Goal: Task Accomplishment & Management: Complete application form

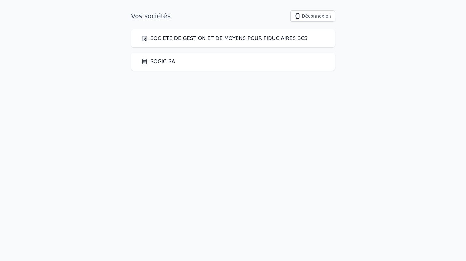
click at [160, 61] on link "SOGIC SA" at bounding box center [158, 62] width 34 height 8
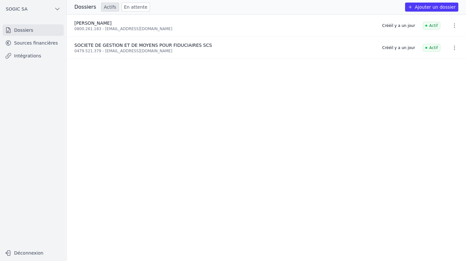
click at [35, 56] on link "Intégrations" at bounding box center [33, 56] width 61 height 12
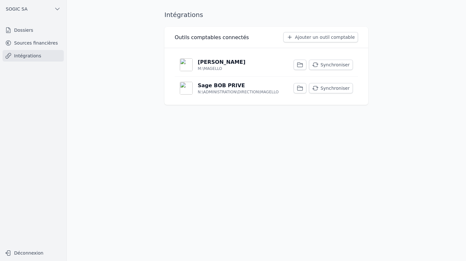
click at [237, 90] on p "N:\ADMINISTRATION\DIRECTION\MAGELLO" at bounding box center [238, 91] width 81 height 5
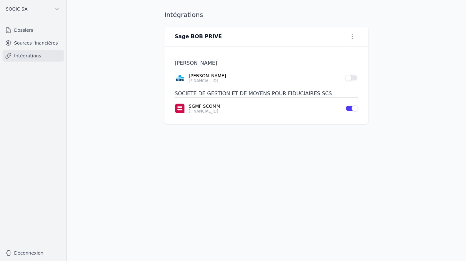
click at [352, 38] on icon "button" at bounding box center [352, 36] width 6 height 6
click at [342, 47] on button "Renommer" at bounding box center [341, 50] width 39 height 12
type input "Sage BOB PRIVE"
click at [248, 36] on icon "submit" at bounding box center [248, 36] width 4 height 3
click at [22, 32] on link "Dossiers" at bounding box center [33, 30] width 61 height 12
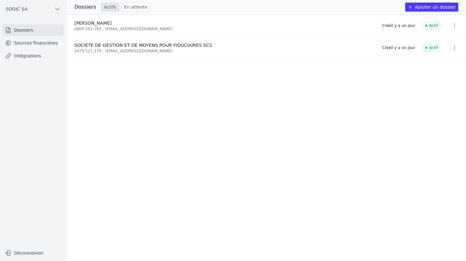
click at [418, 8] on button "Ajouter un dossier" at bounding box center [431, 7] width 53 height 9
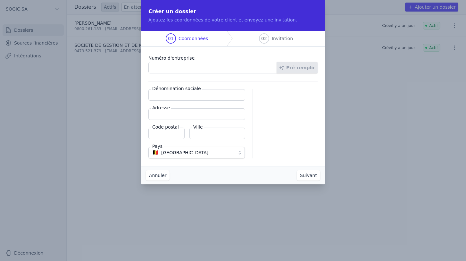
click at [166, 96] on input "Dénomination sociale" at bounding box center [196, 95] width 97 height 12
type input "ACCOMAD SARL"
type input "Steen 3/A"
type input "9993"
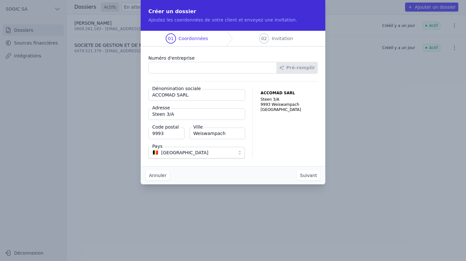
type input "Weiswampach"
click at [177, 151] on span "🇧🇪 Belgique" at bounding box center [192, 153] width 80 height 8
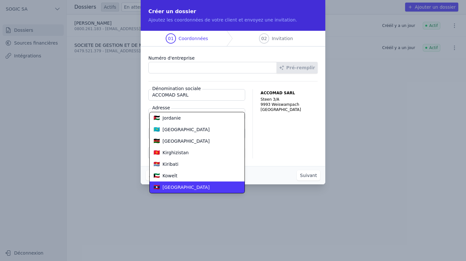
scroll to position [1073, 0]
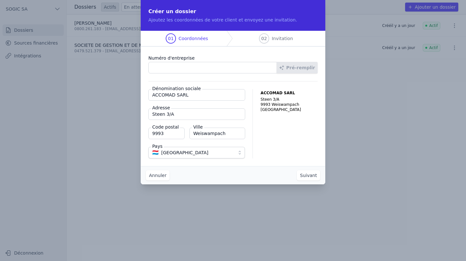
click at [306, 174] on button "Suivant" at bounding box center [308, 175] width 23 height 10
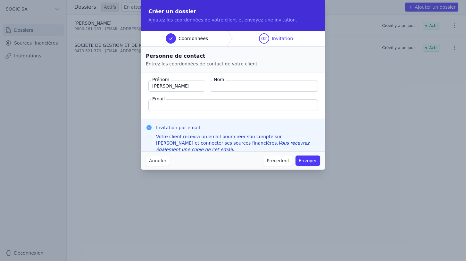
type input "Philippe"
type input "SCHMETS"
click at [311, 161] on button "Envoyer" at bounding box center [307, 160] width 25 height 10
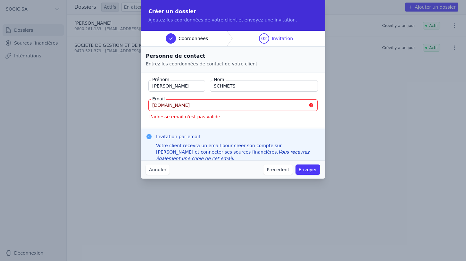
click at [169, 106] on input "philippe.accomad.lu" at bounding box center [232, 105] width 169 height 12
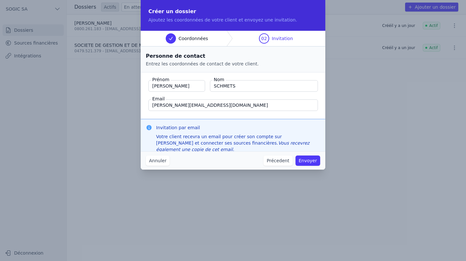
type input "philippe@accomad.lu"
click at [313, 160] on button "Envoyer" at bounding box center [307, 160] width 25 height 10
click at [312, 160] on button "Envoyer" at bounding box center [307, 160] width 25 height 10
click at [193, 106] on input "philippe@accomad.lu" at bounding box center [233, 105] width 170 height 12
click at [173, 86] on input "Philippe" at bounding box center [176, 86] width 57 height 12
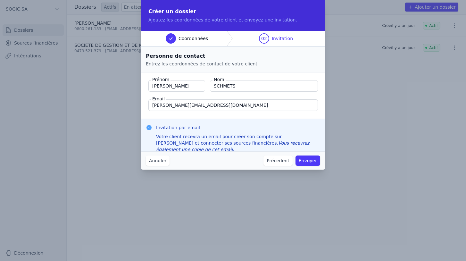
click at [233, 86] on input "SCHMETS" at bounding box center [264, 86] width 108 height 12
click at [200, 103] on input "philippe@accomad.lu" at bounding box center [233, 105] width 170 height 12
click at [310, 161] on button "Envoyer" at bounding box center [307, 160] width 25 height 10
click at [200, 104] on input "philippe@accomad.lu" at bounding box center [233, 105] width 170 height 12
click at [184, 85] on input "Philippe" at bounding box center [176, 86] width 57 height 12
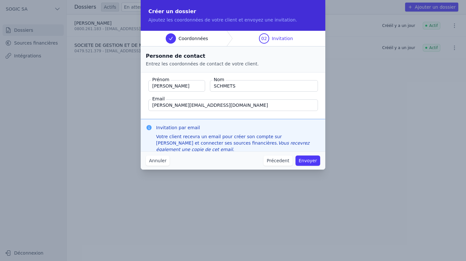
click at [279, 159] on button "Précedent" at bounding box center [277, 160] width 29 height 10
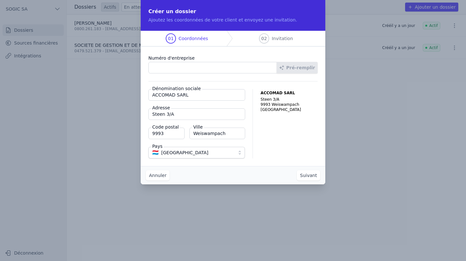
click at [306, 175] on button "Suivant" at bounding box center [308, 175] width 23 height 10
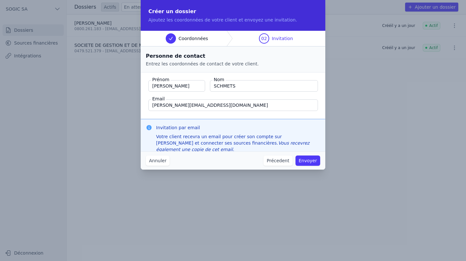
click at [199, 106] on input "philippe@accomad.lu" at bounding box center [233, 105] width 170 height 12
type input "philippe@accomad.lu"
click at [308, 159] on button "Envoyer" at bounding box center [307, 160] width 25 height 10
click at [172, 85] on input "Philippe" at bounding box center [176, 86] width 57 height 12
type input "Philippe"
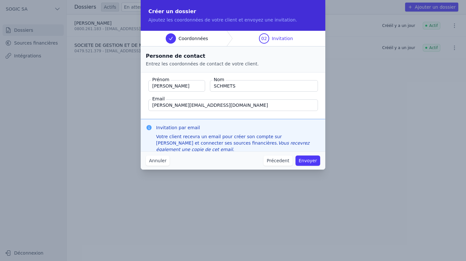
click at [238, 86] on input "SCHMETS" at bounding box center [264, 86] width 108 height 12
click at [196, 104] on input "philippe@accomad.lu" at bounding box center [233, 105] width 170 height 12
click at [310, 160] on button "Envoyer" at bounding box center [307, 160] width 25 height 10
click at [284, 160] on button "Précedent" at bounding box center [277, 160] width 29 height 10
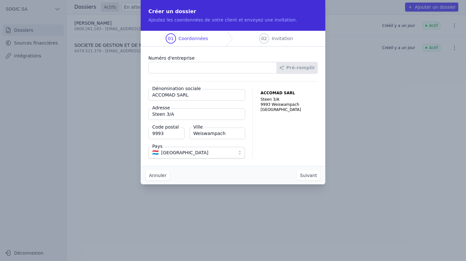
click at [312, 176] on button "Suivant" at bounding box center [308, 175] width 23 height 10
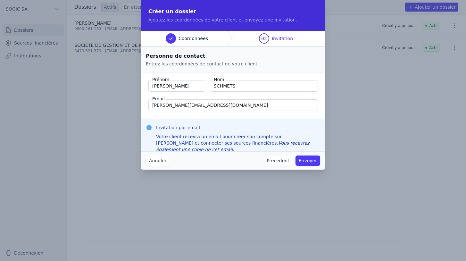
click at [174, 104] on input "philippe@accomad.lu" at bounding box center [233, 105] width 170 height 12
click at [207, 105] on input "philippe@accomad.lu" at bounding box center [233, 105] width 170 height 12
click at [310, 161] on button "Envoyer" at bounding box center [307, 160] width 25 height 10
click at [310, 160] on button "Envoyer" at bounding box center [307, 160] width 25 height 10
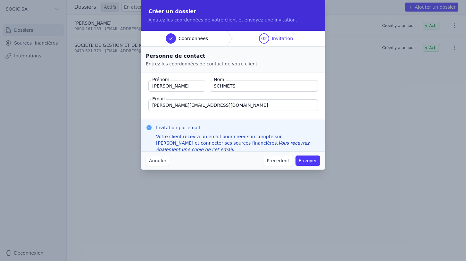
click at [159, 161] on button "Annuler" at bounding box center [158, 160] width 24 height 10
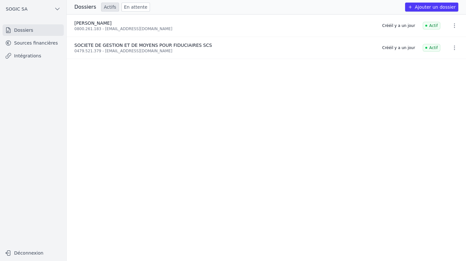
click at [432, 8] on button "Ajouter un dossier" at bounding box center [431, 7] width 53 height 9
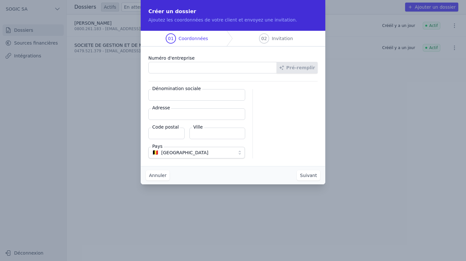
click at [181, 95] on input "Dénomination sociale" at bounding box center [196, 95] width 97 height 12
type input "ACCOMAD SARL"
click at [178, 113] on input "Adresse" at bounding box center [196, 114] width 97 height 12
type input "Steen 3/A"
type input "9993"
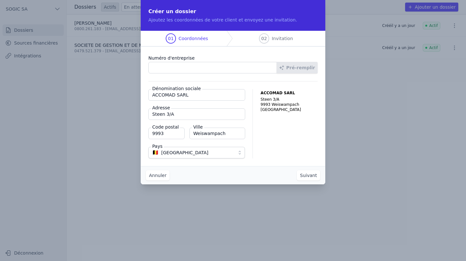
type input "Weiswampach"
click at [308, 172] on button "Suivant" at bounding box center [308, 175] width 23 height 10
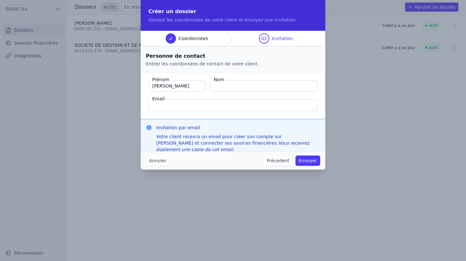
type input "Philippe"
type input "SCHMETS"
type input "philippe@accomad.lu"
click at [306, 160] on button "Envoyer" at bounding box center [307, 160] width 25 height 10
click at [157, 161] on button "Annuler" at bounding box center [158, 160] width 24 height 10
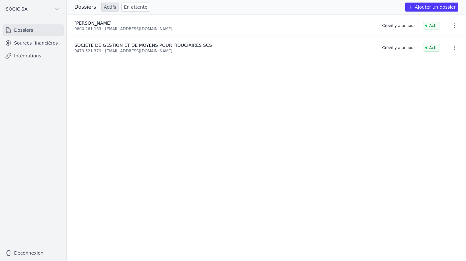
drag, startPoint x: 49, startPoint y: 0, endPoint x: 121, endPoint y: 105, distance: 127.1
click at [121, 105] on ul "LANGOHR JULIE 0800.261.183 - julie_langohr@hotmail.com Créé il y a un jour Acti…" at bounding box center [266, 137] width 399 height 246
click at [215, 148] on ul "LANGOHR JULIE 0800.261.183 - julie_langohr@hotmail.com Créé il y a un jour Acti…" at bounding box center [266, 137] width 399 height 246
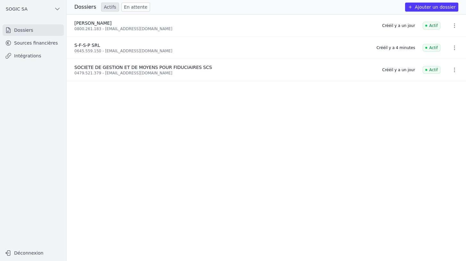
click at [35, 43] on link "Sources financières" at bounding box center [33, 43] width 61 height 12
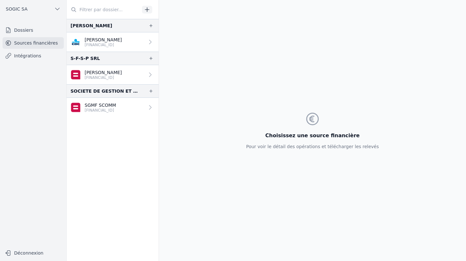
click at [147, 75] on icon at bounding box center [150, 74] width 6 height 6
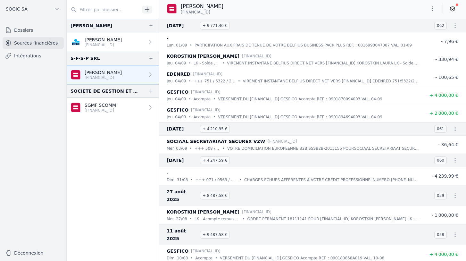
click at [431, 8] on icon "button" at bounding box center [432, 8] width 6 height 6
click at [415, 22] on button "Renommer" at bounding box center [417, 22] width 46 height 12
type input "P"
type input "S-F-S-P SRL"
click at [254, 7] on icon "submit" at bounding box center [254, 6] width 5 height 5
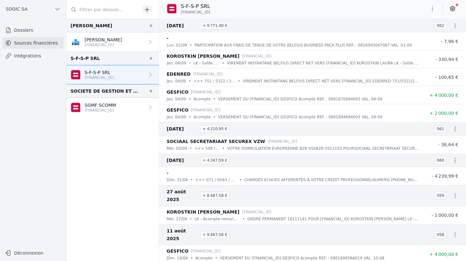
click at [147, 75] on icon at bounding box center [150, 74] width 6 height 6
click at [31, 56] on link "Intégrations" at bounding box center [33, 56] width 61 height 12
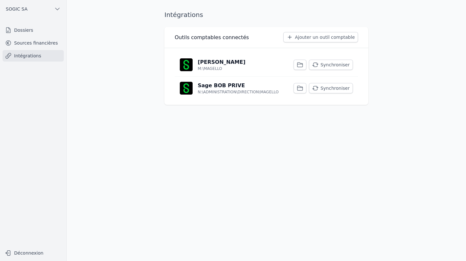
click at [323, 38] on button "Ajouter un outil comptable" at bounding box center [320, 37] width 75 height 10
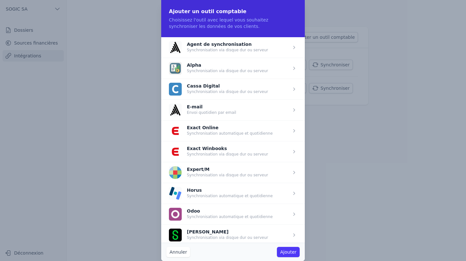
click at [201, 233] on span "button" at bounding box center [233, 234] width 144 height 21
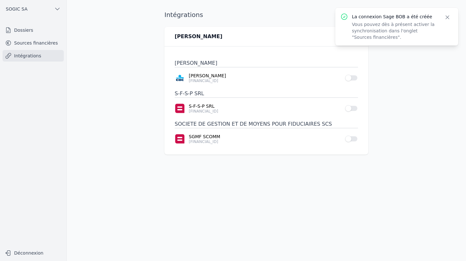
click at [309, 16] on div "Intégrations" at bounding box center [266, 14] width 204 height 9
click at [447, 17] on icon "button" at bounding box center [447, 17] width 6 height 6
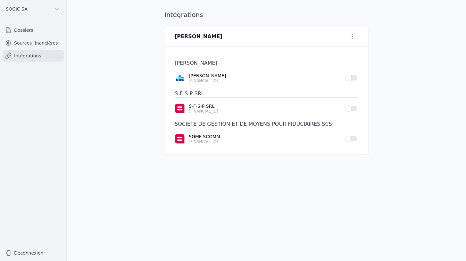
click at [351, 37] on icon "button" at bounding box center [352, 36] width 6 height 6
click at [341, 49] on button "Renommer" at bounding box center [341, 50] width 39 height 12
click at [209, 35] on input "[PERSON_NAME]" at bounding box center [208, 37] width 67 height 8
click at [210, 38] on input "[PERSON_NAME] DIR_GESFICO" at bounding box center [208, 37] width 67 height 8
type input "[PERSON_NAME] DIR_GESFICO"
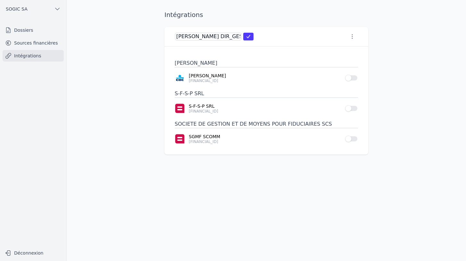
click at [247, 36] on icon "submit" at bounding box center [248, 36] width 4 height 3
click at [357, 108] on button "Use setting" at bounding box center [351, 108] width 13 height 6
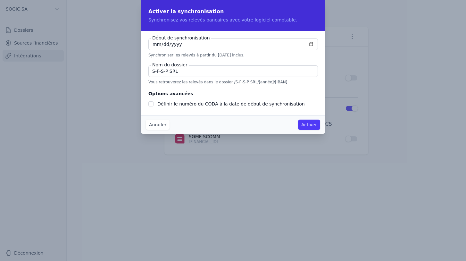
checkbox input "false"
type input "[DATE]"
click at [312, 124] on button "Activer" at bounding box center [309, 125] width 22 height 10
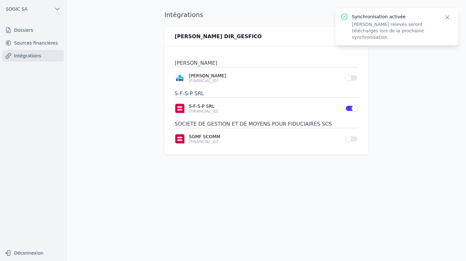
click at [448, 17] on icon "button" at bounding box center [447, 17] width 3 height 3
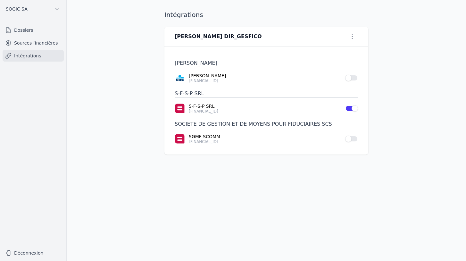
click at [33, 57] on link "Intégrations" at bounding box center [33, 56] width 61 height 12
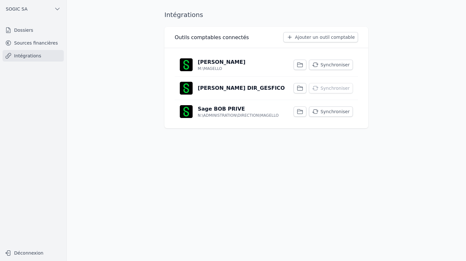
click at [303, 87] on icon "button" at bounding box center [300, 88] width 6 height 6
click at [334, 87] on button "Synchroniser" at bounding box center [331, 88] width 44 height 10
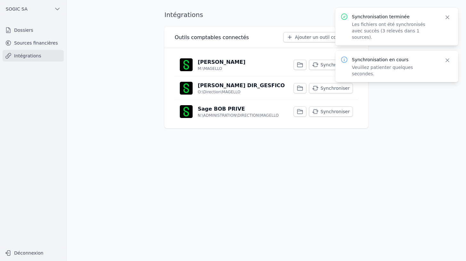
click at [448, 16] on icon "button" at bounding box center [447, 17] width 6 height 6
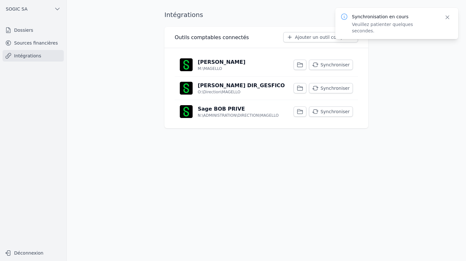
click at [40, 44] on link "Sources financières" at bounding box center [33, 43] width 61 height 12
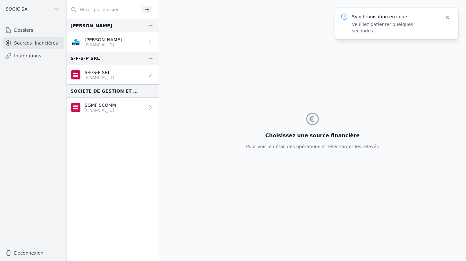
click at [29, 53] on link "Intégrations" at bounding box center [33, 56] width 61 height 12
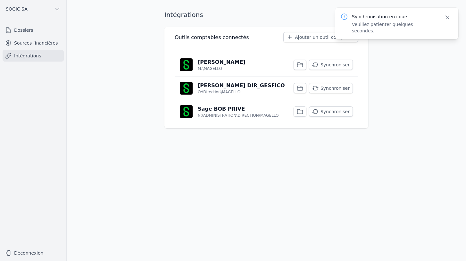
click at [218, 86] on p "[PERSON_NAME] DIR_GESFICO" at bounding box center [241, 86] width 87 height 8
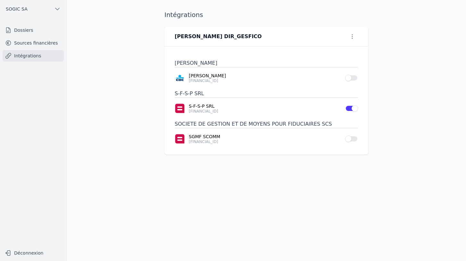
click at [28, 57] on link "Intégrations" at bounding box center [33, 56] width 61 height 12
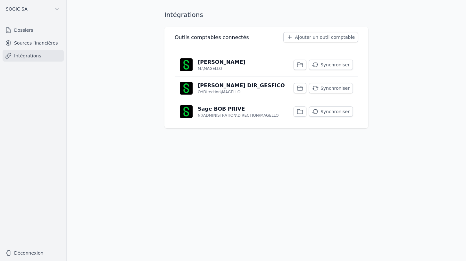
click at [221, 107] on p "Sage BOB PRIVE" at bounding box center [221, 109] width 47 height 8
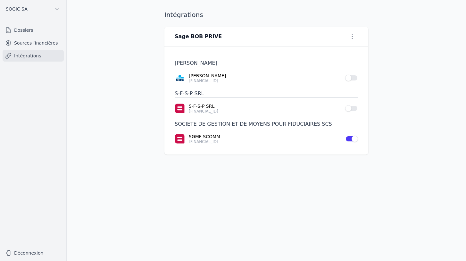
click at [352, 35] on icon "button" at bounding box center [352, 36] width 1 height 4
click at [340, 49] on button "Renommer" at bounding box center [341, 50] width 39 height 12
type input "[PERSON_NAME] DIR_SOGIC"
click at [248, 36] on icon "submit" at bounding box center [248, 36] width 4 height 3
click at [27, 57] on link "Intégrations" at bounding box center [33, 56] width 61 height 12
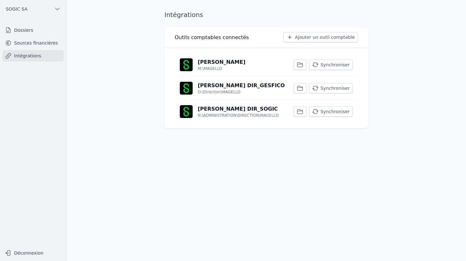
click at [27, 43] on link "Sources financières" at bounding box center [33, 43] width 61 height 12
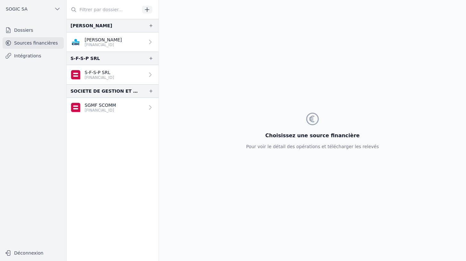
click at [26, 31] on link "Dossiers" at bounding box center [33, 30] width 61 height 12
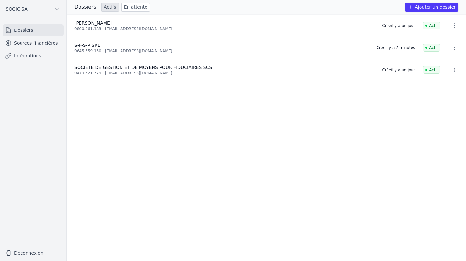
click at [39, 10] on button "SOGIC SA" at bounding box center [33, 9] width 61 height 10
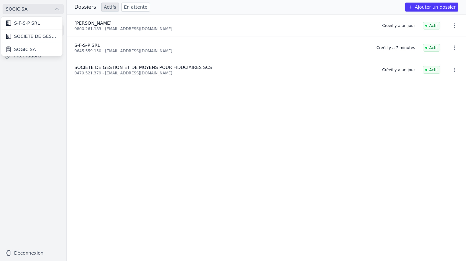
click at [24, 50] on span "SOGIC SA" at bounding box center [25, 49] width 22 height 6
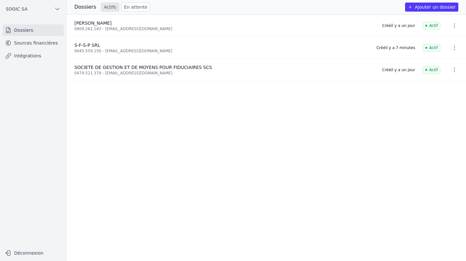
click at [48, 8] on button "SOGIC SA" at bounding box center [33, 9] width 61 height 10
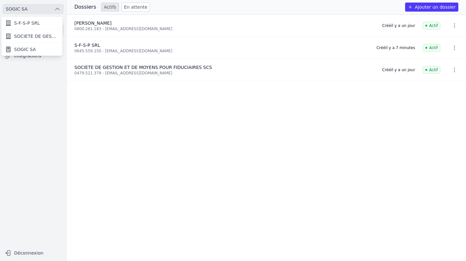
click at [27, 48] on span "SOGIC SA" at bounding box center [25, 49] width 22 height 6
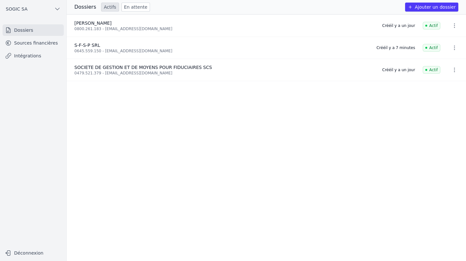
click at [28, 43] on link "Sources financières" at bounding box center [33, 43] width 61 height 12
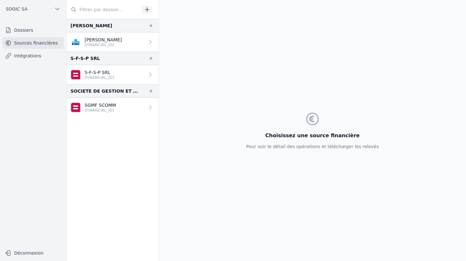
click at [20, 56] on link "Intégrations" at bounding box center [33, 56] width 61 height 12
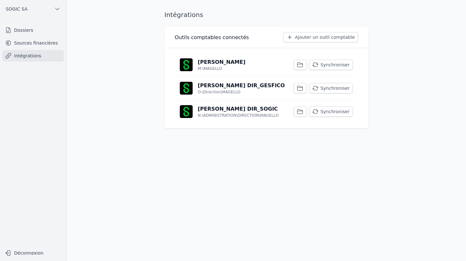
click at [35, 44] on link "Sources financières" at bounding box center [33, 43] width 61 height 12
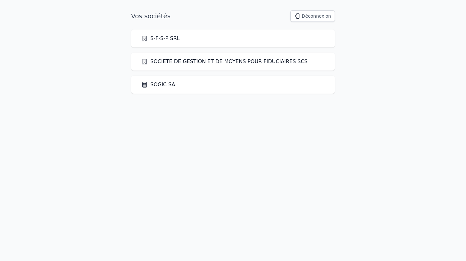
click at [160, 84] on link "SOGIC SA" at bounding box center [158, 85] width 34 height 8
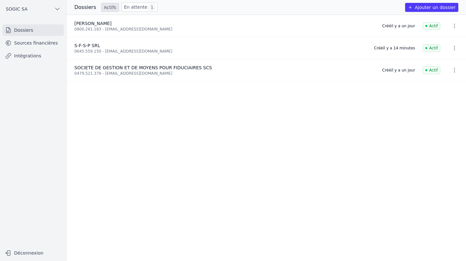
click at [36, 45] on link "Sources financières" at bounding box center [33, 43] width 61 height 12
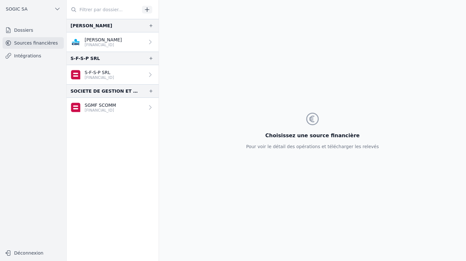
click at [29, 57] on link "Intégrations" at bounding box center [33, 56] width 61 height 12
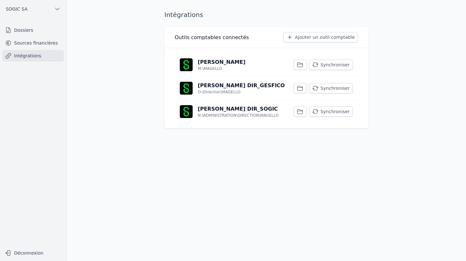
click at [340, 66] on button "Synchroniser" at bounding box center [331, 65] width 44 height 10
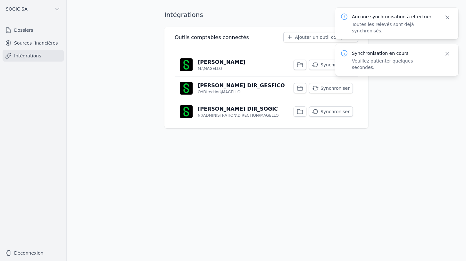
click at [336, 88] on button "Synchroniser" at bounding box center [331, 88] width 44 height 10
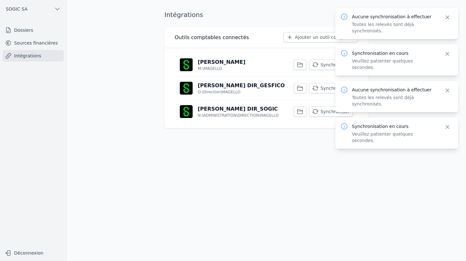
click at [324, 109] on button "Synchroniser" at bounding box center [331, 111] width 44 height 10
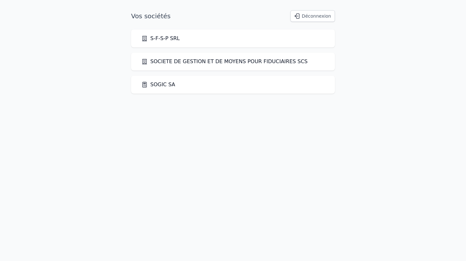
click at [158, 85] on link "SOGIC SA" at bounding box center [158, 85] width 34 height 8
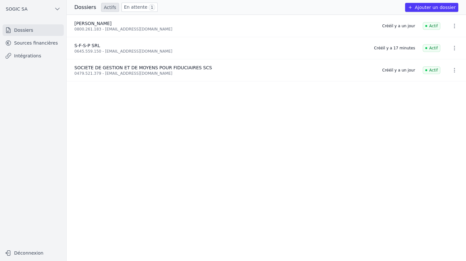
click at [37, 44] on link "Sources financières" at bounding box center [33, 43] width 61 height 12
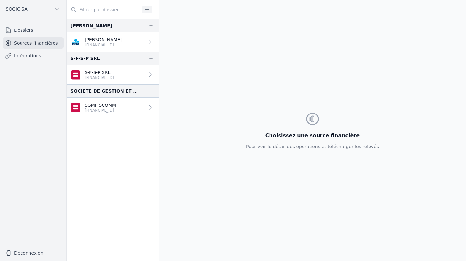
click at [20, 9] on span "SOGIC SA" at bounding box center [17, 9] width 22 height 6
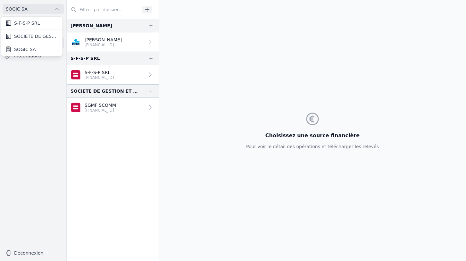
click at [28, 10] on div at bounding box center [233, 130] width 466 height 261
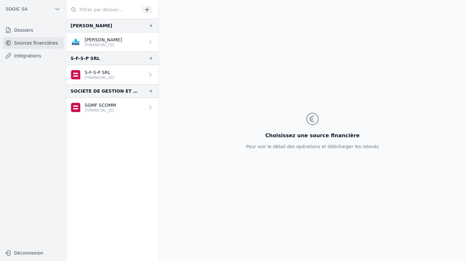
click at [27, 10] on button "SOGIC SA" at bounding box center [33, 9] width 61 height 10
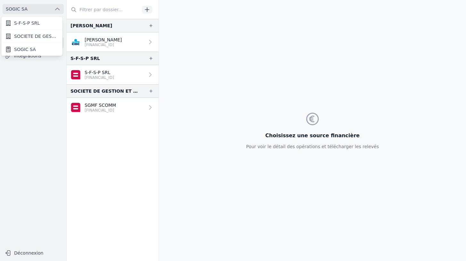
drag, startPoint x: 20, startPoint y: 0, endPoint x: 23, endPoint y: 121, distance: 120.5
click at [23, 121] on div at bounding box center [233, 130] width 466 height 261
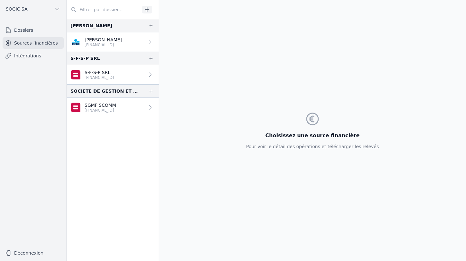
click at [32, 58] on link "Intégrations" at bounding box center [33, 56] width 61 height 12
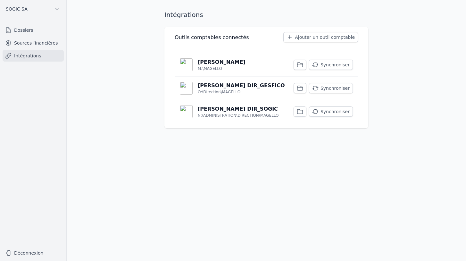
click at [35, 44] on link "Sources financières" at bounding box center [33, 43] width 61 height 12
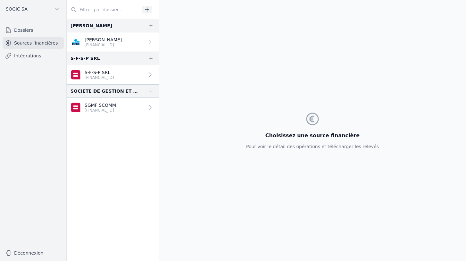
click at [32, 31] on link "Dossiers" at bounding box center [33, 30] width 61 height 12
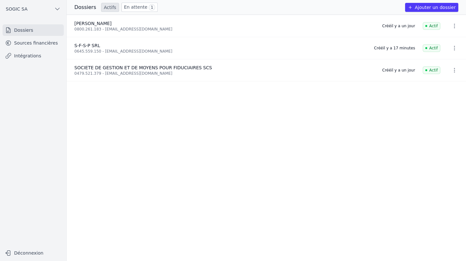
click at [452, 49] on icon "button" at bounding box center [454, 48] width 6 height 6
click at [452, 71] on div at bounding box center [233, 130] width 466 height 261
click at [452, 71] on icon "button" at bounding box center [454, 70] width 6 height 6
click at [452, 25] on div at bounding box center [233, 130] width 466 height 261
click at [32, 44] on link "Sources financières" at bounding box center [33, 43] width 61 height 12
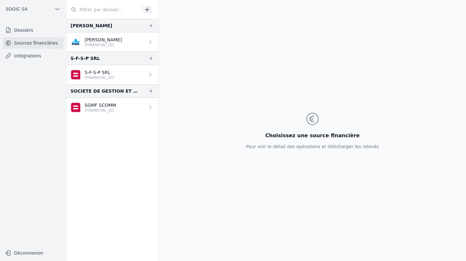
click at [150, 92] on icon "button" at bounding box center [150, 90] width 5 height 5
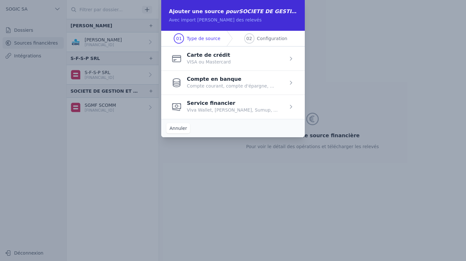
click at [291, 59] on span "button" at bounding box center [233, 58] width 144 height 24
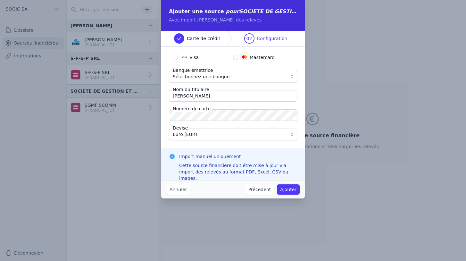
click at [173, 189] on button "Annuler" at bounding box center [178, 189] width 24 height 10
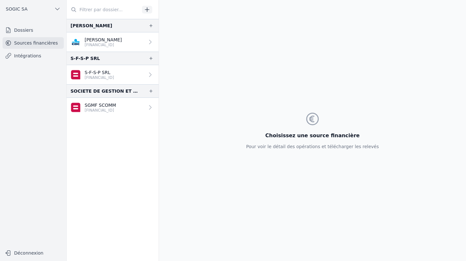
click at [26, 56] on link "Intégrations" at bounding box center [33, 56] width 61 height 12
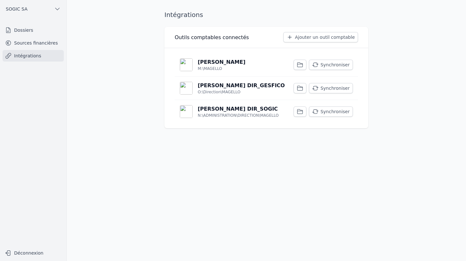
click at [16, 8] on span "SOGIC SA" at bounding box center [17, 9] width 22 height 6
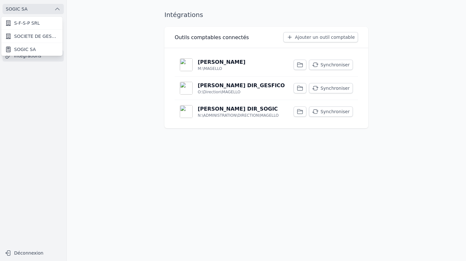
click at [21, 37] on span "SOCIETE DE GESTION ET DE MOYENS POUR FIDUCIAIRES SCS" at bounding box center [36, 36] width 45 height 6
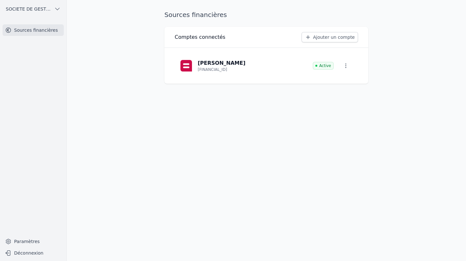
click at [345, 65] on icon "button" at bounding box center [346, 65] width 6 height 6
click at [343, 79] on span "Paramètres" at bounding box center [341, 80] width 26 height 6
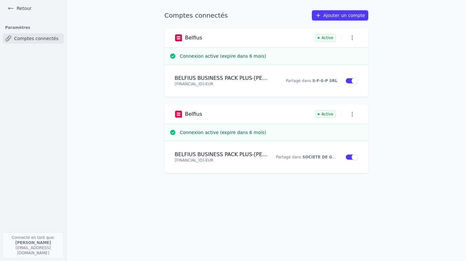
click at [352, 114] on icon "button" at bounding box center [352, 114] width 1 height 4
click at [352, 36] on div at bounding box center [233, 130] width 466 height 261
click at [352, 36] on icon "button" at bounding box center [352, 38] width 1 height 4
click at [15, 8] on div at bounding box center [233, 130] width 466 height 261
click at [9, 8] on icon at bounding box center [11, 8] width 5 height 2
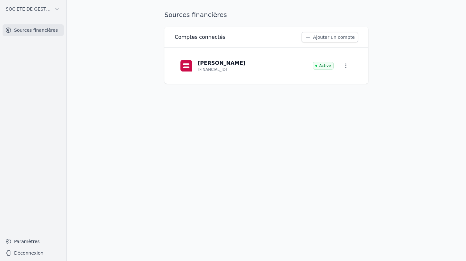
click at [345, 67] on icon "button" at bounding box center [346, 65] width 6 height 6
click at [334, 81] on span "Paramètres" at bounding box center [341, 80] width 26 height 6
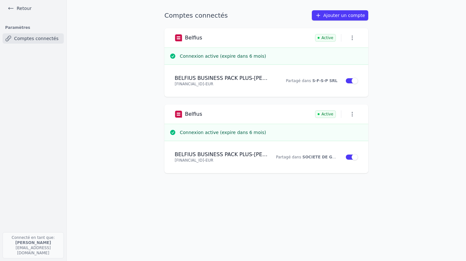
click at [14, 8] on link "Retour" at bounding box center [19, 8] width 29 height 9
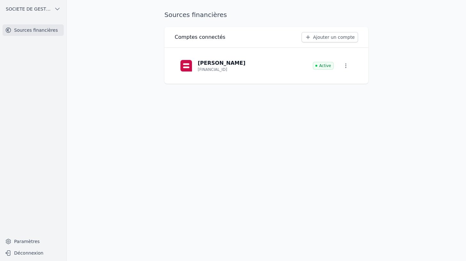
click at [30, 9] on span "SOCIETE DE GESTION ET DE MOYENS POUR FIDUCIAIRES SCS" at bounding box center [29, 9] width 46 height 6
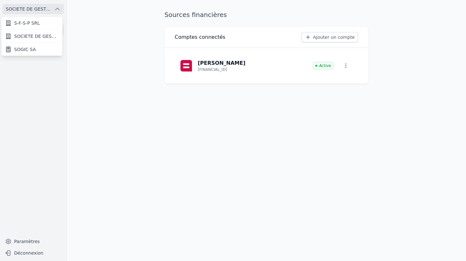
click at [34, 23] on span "S-F-S-P SRL" at bounding box center [27, 23] width 26 height 6
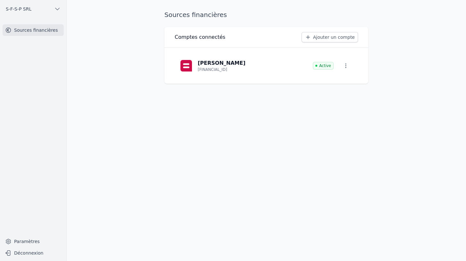
click at [346, 65] on icon "button" at bounding box center [346, 65] width 6 height 6
click at [341, 79] on span "Paramètres" at bounding box center [341, 80] width 26 height 6
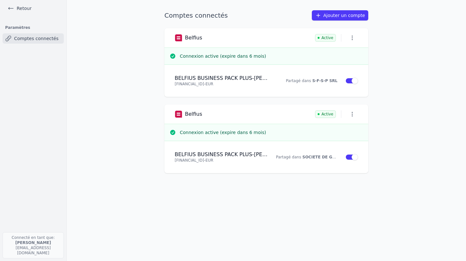
click at [14, 7] on icon at bounding box center [11, 8] width 6 height 6
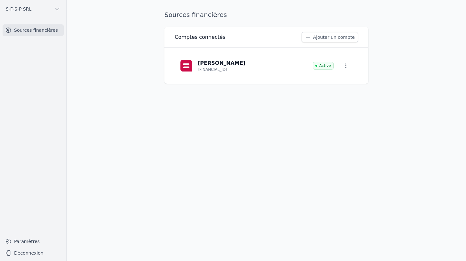
click at [11, 9] on span "S-F-S-P SRL" at bounding box center [19, 9] width 26 height 6
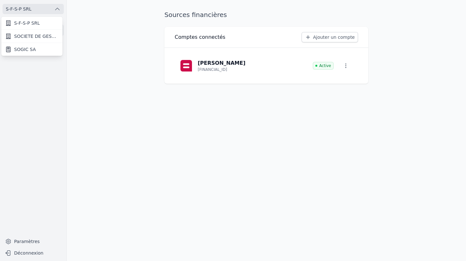
click at [16, 47] on span "SOGIC SA" at bounding box center [25, 49] width 22 height 6
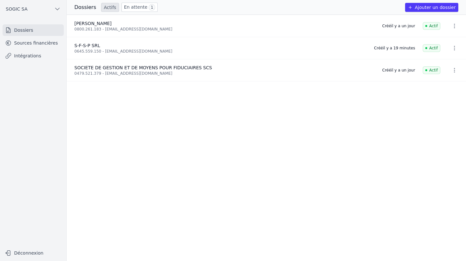
click at [135, 8] on link "En attente 1" at bounding box center [139, 7] width 36 height 9
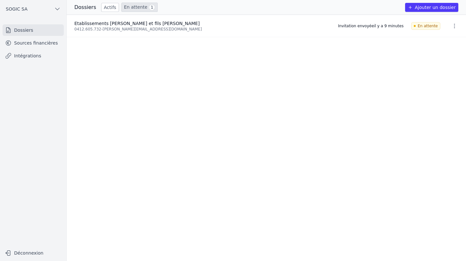
click at [106, 5] on link "Actifs" at bounding box center [110, 7] width 18 height 9
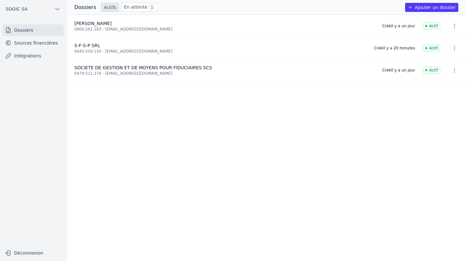
click at [35, 46] on link "Sources financières" at bounding box center [33, 43] width 61 height 12
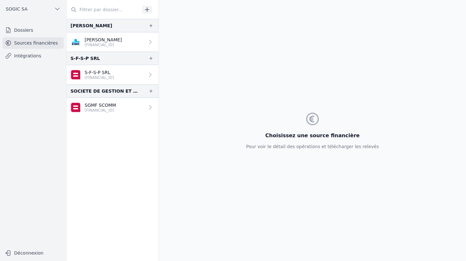
click at [33, 54] on link "Intégrations" at bounding box center [33, 56] width 61 height 12
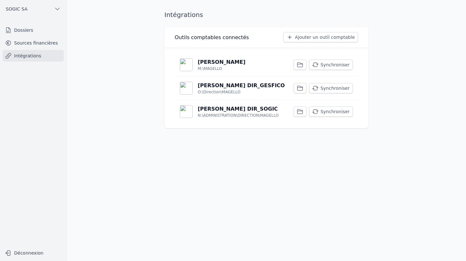
click at [22, 30] on link "Dossiers" at bounding box center [33, 30] width 61 height 12
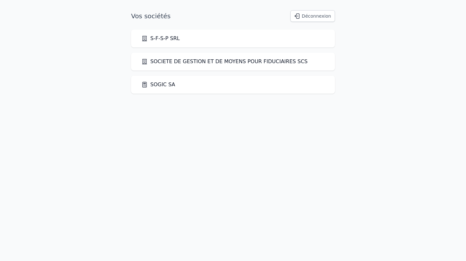
click at [161, 85] on link "SOGIC SA" at bounding box center [158, 85] width 34 height 8
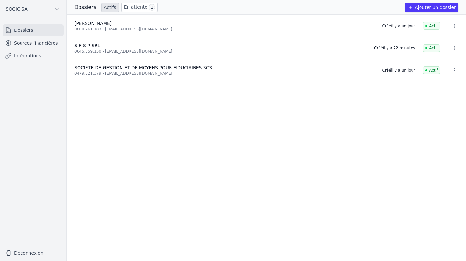
click at [419, 8] on button "Ajouter un dossier" at bounding box center [431, 7] width 53 height 9
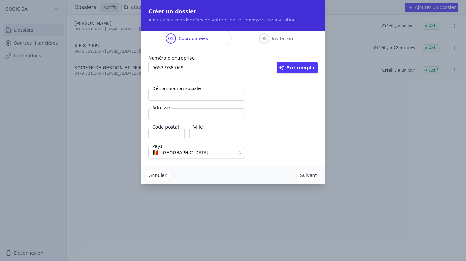
type input "0653.938.069"
click at [295, 70] on button "Pré-remplir" at bounding box center [297, 68] width 41 height 12
type input "NEUROFIN SCS"
type input "Avenue Reine [PERSON_NAME] 81/2"
type input "4900"
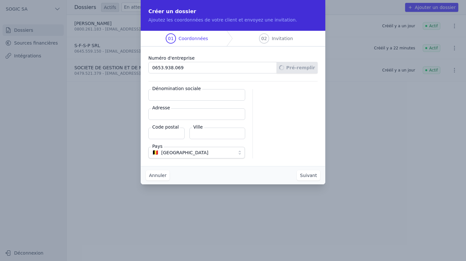
type input "Spa"
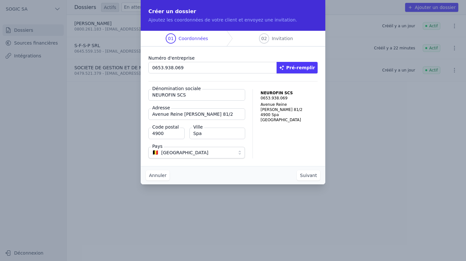
click at [187, 93] on input "NEUROFIN SCS" at bounding box center [196, 95] width 97 height 12
type input "NEUROFIN SCOMM"
click at [312, 174] on button "Suivant" at bounding box center [308, 175] width 23 height 10
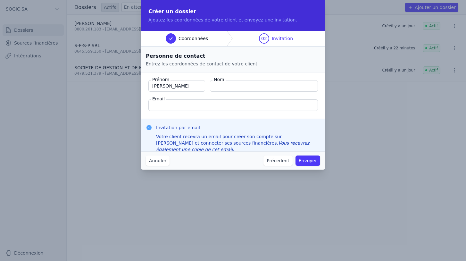
type input "[PERSON_NAME]"
type input "SCHMETS"
click at [161, 105] on input "[DOMAIN_NAME][URL]" at bounding box center [233, 105] width 170 height 12
type input "[EMAIL_ADDRESS][DOMAIN_NAME]"
click at [310, 162] on button "Envoyer" at bounding box center [307, 160] width 25 height 10
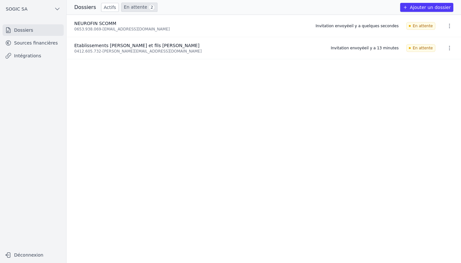
click at [42, 41] on link "Sources financières" at bounding box center [33, 43] width 61 height 12
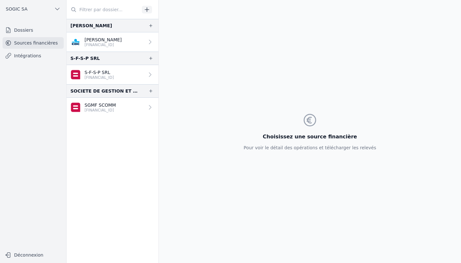
click at [40, 44] on link "Sources financières" at bounding box center [33, 43] width 61 height 12
click at [18, 6] on span "SOGIC SA" at bounding box center [17, 9] width 22 height 6
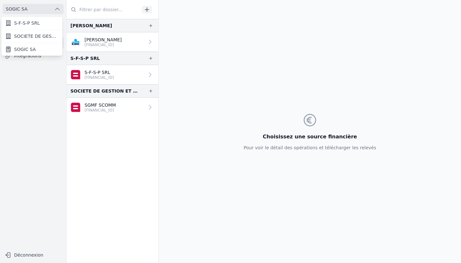
click at [29, 87] on div at bounding box center [230, 131] width 461 height 263
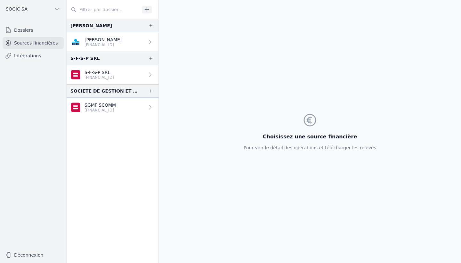
click at [29, 31] on link "Dossiers" at bounding box center [33, 30] width 61 height 12
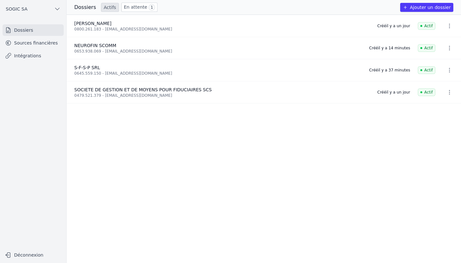
click at [422, 9] on button "Ajouter un dossier" at bounding box center [427, 7] width 53 height 9
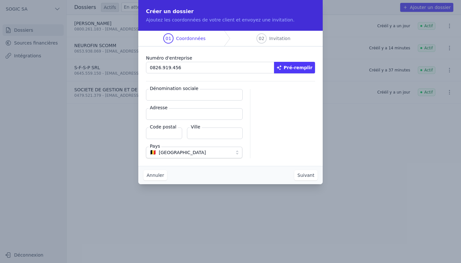
type input "0826.919.456"
click at [293, 67] on button "Pré-remplir" at bounding box center [294, 68] width 41 height 12
type input "SOGIC SA"
type input "Outre-Cour,Battice 101"
type input "4651"
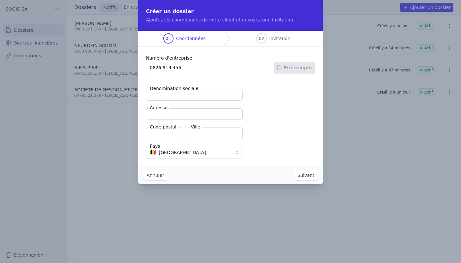
type input "Herve"
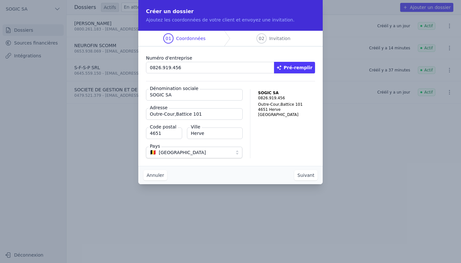
click at [308, 175] on button "Suivant" at bounding box center [305, 175] width 23 height 10
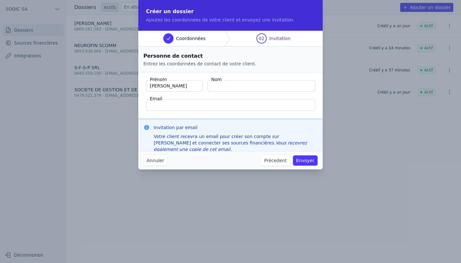
type input "[PERSON_NAME]"
type input "SCHMETS"
click at [173, 104] on input "[DOMAIN_NAME][URL]" at bounding box center [231, 105] width 170 height 12
type input "[EMAIL_ADDRESS][DOMAIN_NAME]"
click at [306, 159] on button "Envoyer" at bounding box center [305, 160] width 25 height 10
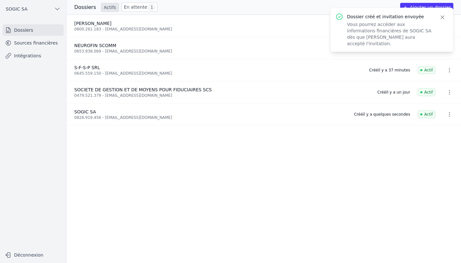
click at [89, 117] on div "0826.919.456 - [EMAIL_ADDRESS][DOMAIN_NAME]" at bounding box center [210, 117] width 272 height 5
click at [45, 44] on link "Sources financières" at bounding box center [33, 43] width 61 height 12
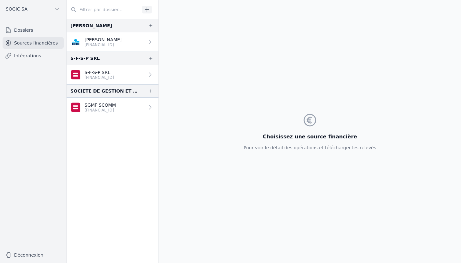
click at [23, 32] on link "Dossiers" at bounding box center [33, 30] width 61 height 12
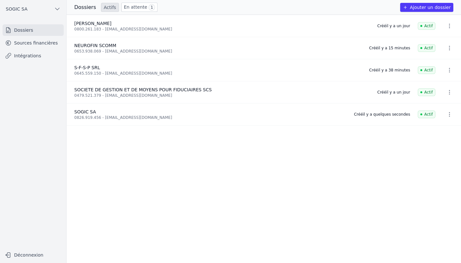
click at [89, 113] on span "SOGIC SA" at bounding box center [85, 111] width 22 height 5
click at [448, 114] on icon "button" at bounding box center [450, 114] width 6 height 6
click at [161, 166] on div at bounding box center [230, 131] width 461 height 263
click at [39, 43] on link "Sources financières" at bounding box center [33, 43] width 61 height 12
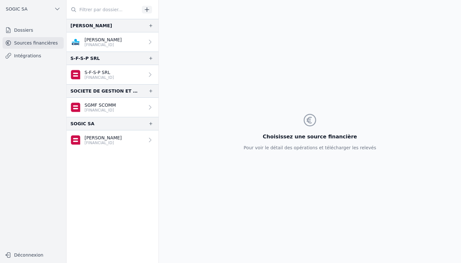
click at [112, 138] on p "[PERSON_NAME]" at bounding box center [103, 138] width 37 height 6
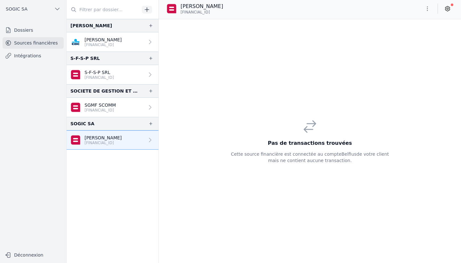
click at [428, 10] on icon "button" at bounding box center [428, 8] width 6 height 6
click at [414, 21] on button "Renommer" at bounding box center [412, 22] width 46 height 12
type input "P"
type input "SOGIC SA CLIENTS"
click at [255, 6] on button "submit" at bounding box center [254, 7] width 10 height 8
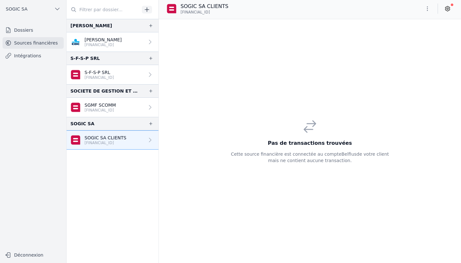
click at [30, 57] on link "Intégrations" at bounding box center [33, 56] width 61 height 12
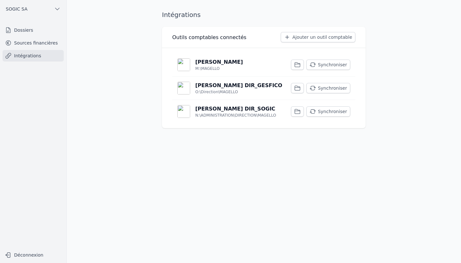
click at [232, 110] on p "[PERSON_NAME] DIR_SOGIC" at bounding box center [235, 109] width 80 height 8
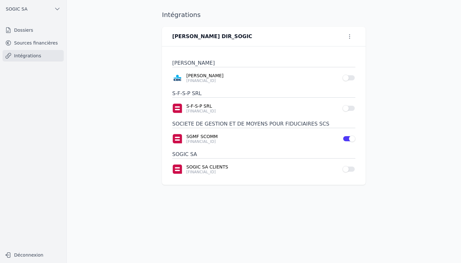
click at [352, 169] on button "Use setting" at bounding box center [349, 169] width 13 height 6
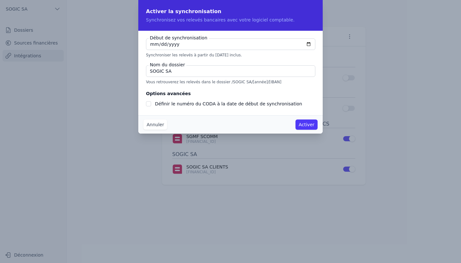
type input "[DATE]"
checkbox input "false"
type input "2025-09-27"
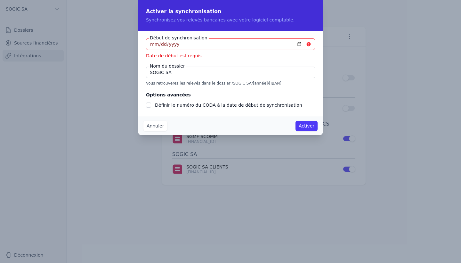
type input "2025-08-27"
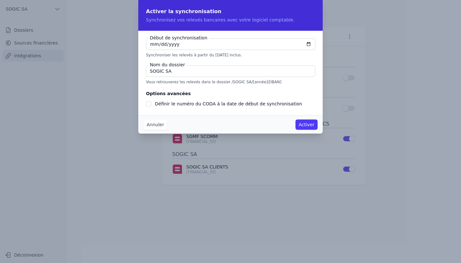
click at [311, 125] on button "Activer" at bounding box center [307, 125] width 22 height 10
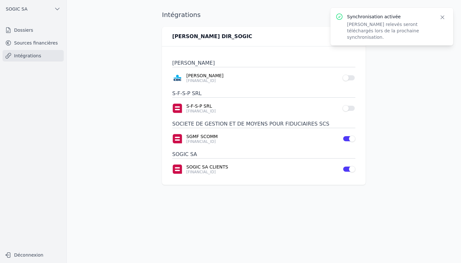
click at [37, 43] on link "Sources financières" at bounding box center [33, 43] width 61 height 12
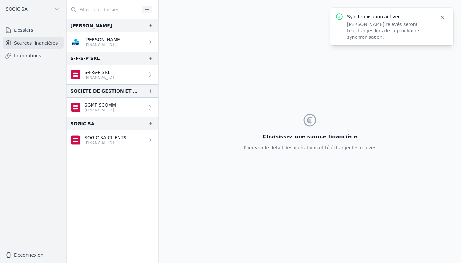
click at [35, 56] on link "Intégrations" at bounding box center [33, 56] width 61 height 12
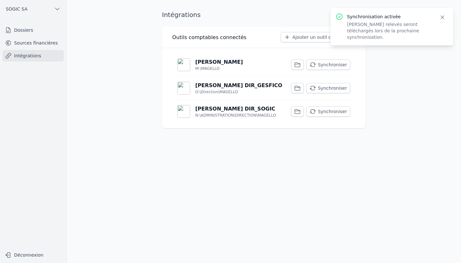
click at [330, 113] on button "Synchroniser" at bounding box center [329, 111] width 44 height 10
click at [40, 44] on link "Sources financières" at bounding box center [33, 43] width 61 height 12
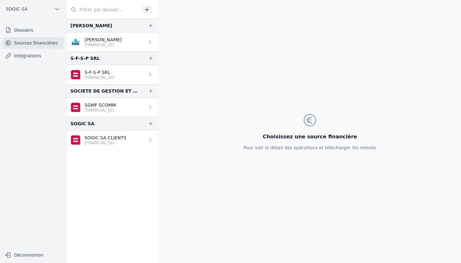
click at [149, 124] on icon "button" at bounding box center [150, 123] width 5 height 5
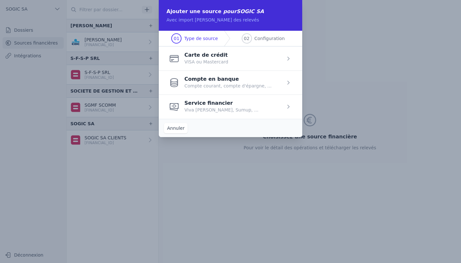
click at [220, 80] on span "button" at bounding box center [231, 82] width 144 height 24
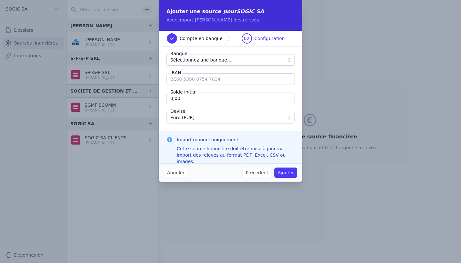
click at [207, 61] on span "Sélectionnez une banque..." at bounding box center [200, 60] width 61 height 8
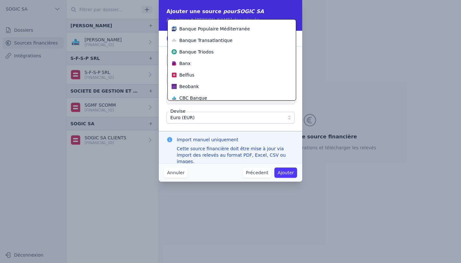
scroll to position [67, 0]
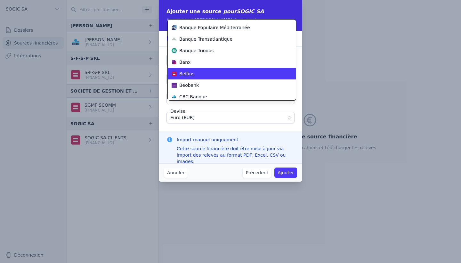
click at [187, 74] on span "Belfius" at bounding box center [186, 73] width 15 height 6
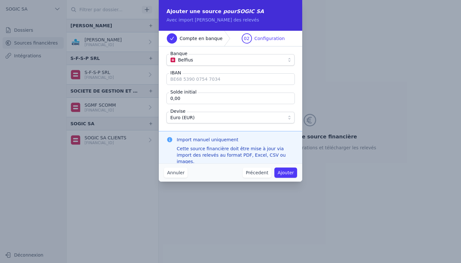
click at [193, 80] on input "IBAN" at bounding box center [231, 79] width 129 height 12
click at [178, 172] on button "Annuler" at bounding box center [176, 173] width 24 height 10
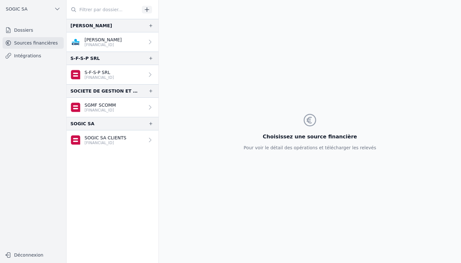
click at [149, 124] on icon "button" at bounding box center [150, 123] width 3 height 3
click at [34, 43] on link "Sources financières" at bounding box center [33, 43] width 61 height 12
click at [21, 9] on span "SOGIC SA" at bounding box center [17, 9] width 22 height 6
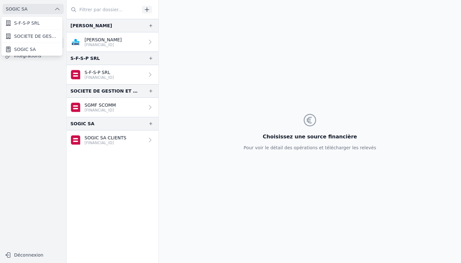
click at [29, 9] on div at bounding box center [230, 131] width 461 height 263
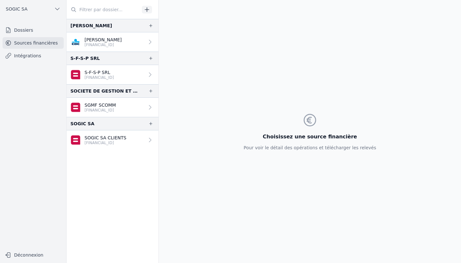
click at [29, 32] on link "Dossiers" at bounding box center [33, 30] width 61 height 12
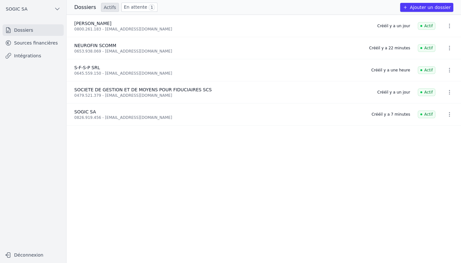
click at [94, 115] on div "0826.919.456 - [EMAIL_ADDRESS][DOMAIN_NAME]" at bounding box center [219, 117] width 290 height 5
click at [450, 114] on icon "button" at bounding box center [450, 114] width 1 height 4
click at [38, 43] on div at bounding box center [230, 131] width 461 height 263
click at [34, 56] on link "Intégrations" at bounding box center [33, 56] width 61 height 12
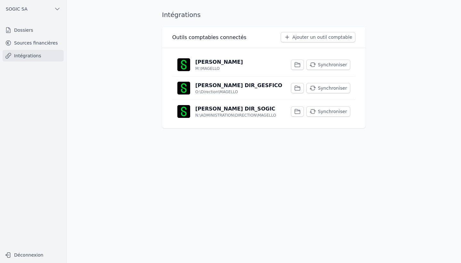
click at [255, 89] on link "[PERSON_NAME] DIR_GESFICO O:\Direction\MAGELLO Synchroniser" at bounding box center [263, 88] width 183 height 23
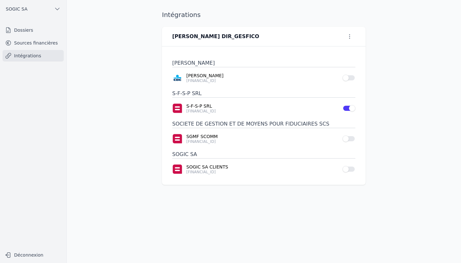
click at [37, 56] on link "Intégrations" at bounding box center [33, 56] width 61 height 12
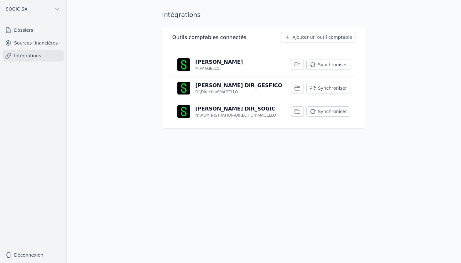
click at [216, 104] on link "[PERSON_NAME] DIR_SOGIC N:\ADMINISTRATION\DIRECTION\MAGELLO Synchroniser" at bounding box center [263, 111] width 183 height 23
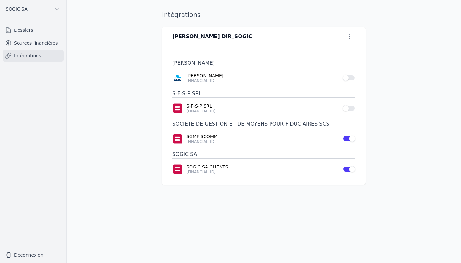
click at [26, 31] on link "Dossiers" at bounding box center [33, 30] width 61 height 12
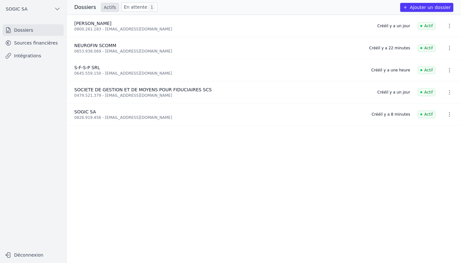
click at [419, 9] on button "Ajouter un dossier" at bounding box center [427, 7] width 53 height 9
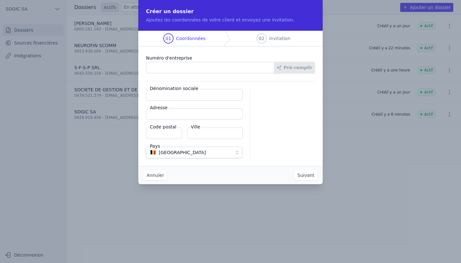
click at [160, 174] on button "Annuler" at bounding box center [156, 175] width 24 height 10
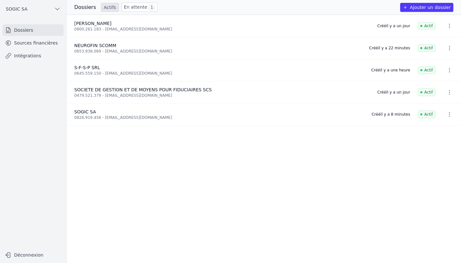
click at [23, 9] on span "SOGIC SA" at bounding box center [17, 9] width 22 height 6
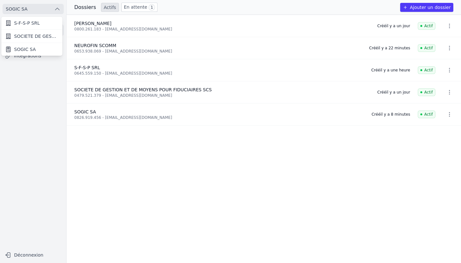
click at [27, 48] on span "SOGIC SA" at bounding box center [25, 49] width 22 height 6
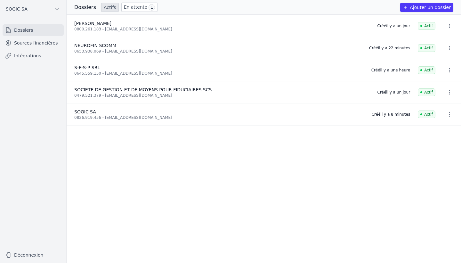
click at [54, 7] on icon "button" at bounding box center [57, 9] width 6 height 6
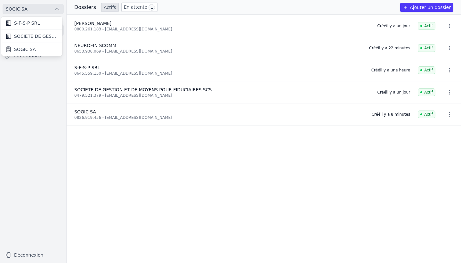
click at [30, 9] on div at bounding box center [230, 131] width 461 height 263
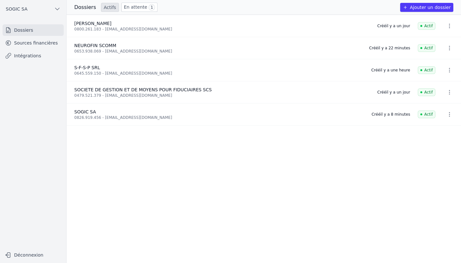
click at [22, 31] on link "Dossiers" at bounding box center [33, 30] width 61 height 12
click at [28, 44] on link "Sources financières" at bounding box center [33, 43] width 61 height 12
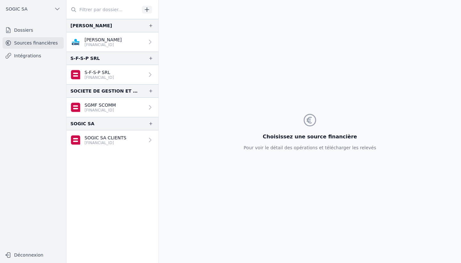
click at [20, 55] on link "Intégrations" at bounding box center [33, 56] width 61 height 12
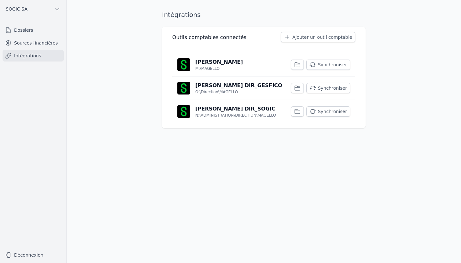
click at [23, 29] on link "Dossiers" at bounding box center [33, 30] width 61 height 12
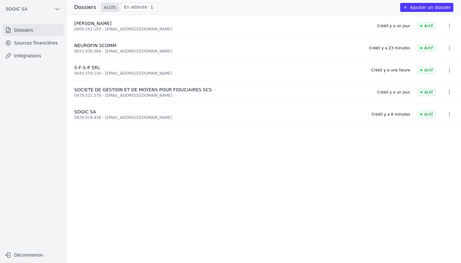
click at [53, 11] on button "SOGIC SA" at bounding box center [33, 9] width 61 height 10
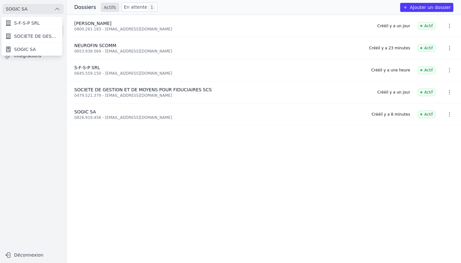
click at [35, 49] on link "SOGIC SA" at bounding box center [31, 49] width 61 height 13
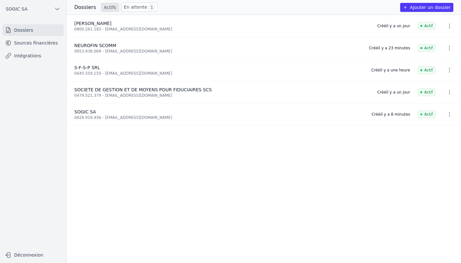
click at [81, 113] on span "SOGIC SA" at bounding box center [85, 111] width 22 height 5
click at [447, 113] on icon "button" at bounding box center [450, 114] width 6 height 6
click at [37, 41] on div at bounding box center [230, 131] width 461 height 263
click at [37, 41] on link "Sources financières" at bounding box center [33, 43] width 61 height 12
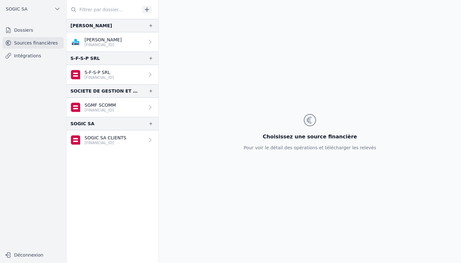
click at [148, 10] on icon "button" at bounding box center [147, 9] width 6 height 6
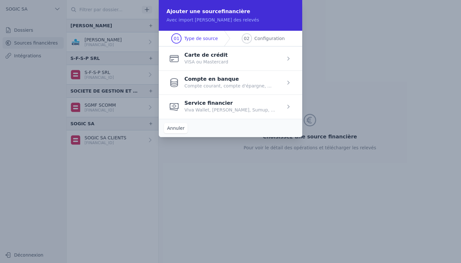
click at [215, 86] on span "button" at bounding box center [231, 82] width 144 height 24
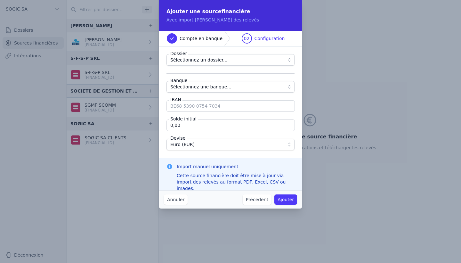
click at [211, 61] on span "Sélectionnez un dossier..." at bounding box center [198, 60] width 57 height 8
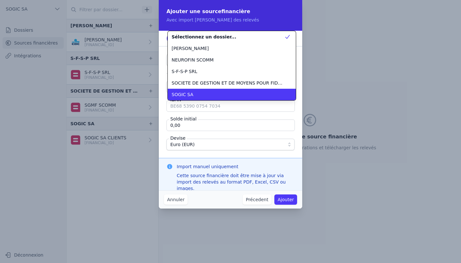
click at [186, 94] on span "SOGIC SA" at bounding box center [183, 94] width 22 height 6
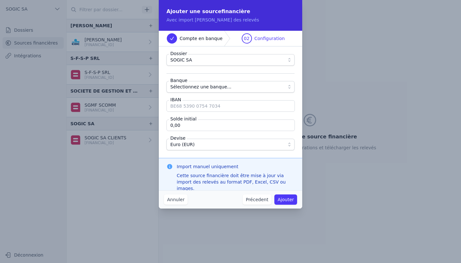
click at [188, 86] on span "Sélectionnez une banque..." at bounding box center [200, 87] width 61 height 8
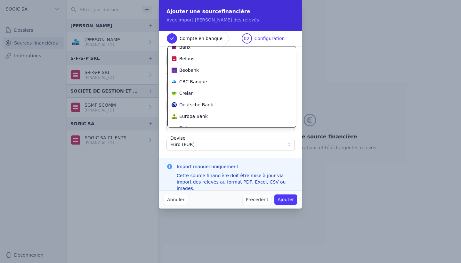
scroll to position [107, 0]
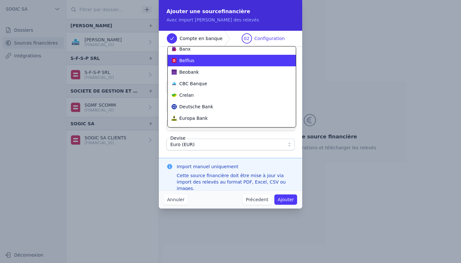
click at [193, 62] on div "Belfius" at bounding box center [228, 60] width 113 height 6
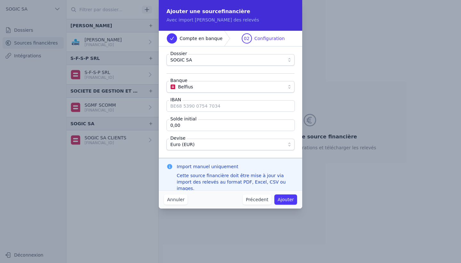
click at [188, 108] on input "IBAN" at bounding box center [231, 106] width 129 height 12
type input "[FINANCIAL_ID]"
click at [181, 198] on button "Annuler" at bounding box center [176, 200] width 24 height 10
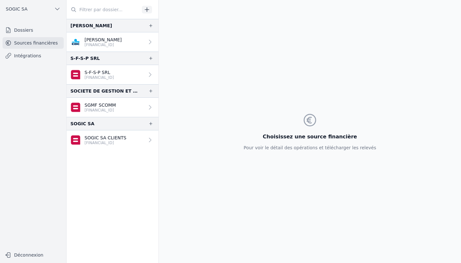
click at [91, 139] on p "SOGIC SA CLIENTS" at bounding box center [106, 138] width 42 height 6
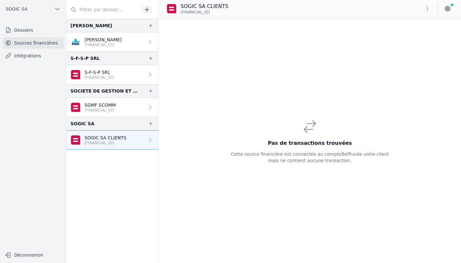
click at [147, 141] on icon at bounding box center [150, 140] width 6 height 6
click at [31, 31] on link "Dossiers" at bounding box center [33, 30] width 61 height 12
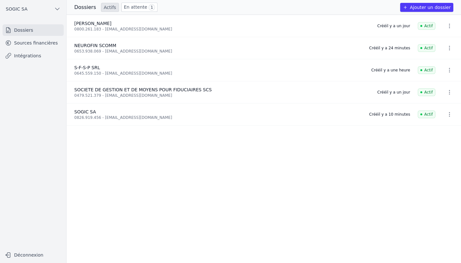
click at [35, 43] on link "Sources financières" at bounding box center [33, 43] width 61 height 12
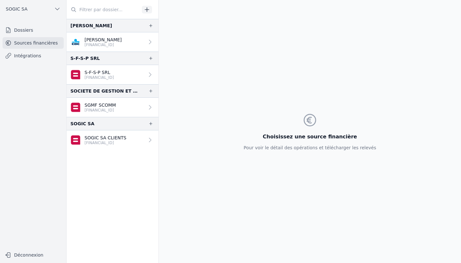
click at [149, 105] on icon at bounding box center [150, 107] width 2 height 4
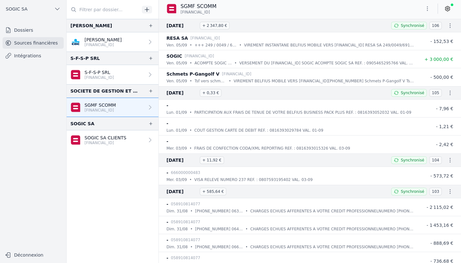
click at [147, 106] on icon at bounding box center [150, 107] width 6 height 6
click at [147, 140] on icon at bounding box center [150, 140] width 6 height 6
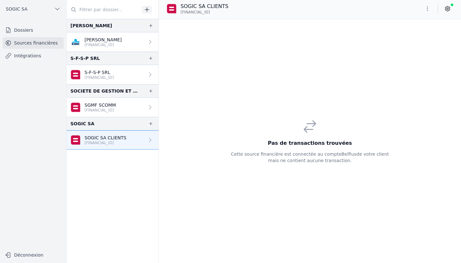
click at [31, 54] on link "Intégrations" at bounding box center [33, 56] width 61 height 12
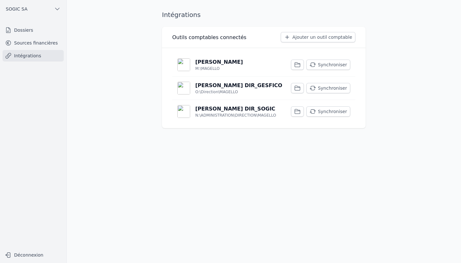
click at [333, 111] on button "Synchroniser" at bounding box center [329, 111] width 44 height 10
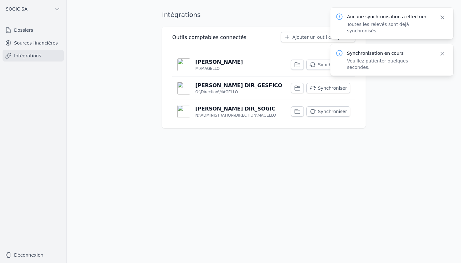
click at [38, 43] on link "Sources financières" at bounding box center [33, 43] width 61 height 12
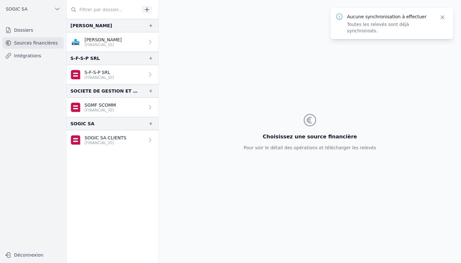
click at [126, 141] on link "SOGIC SA CLIENTS [FINANCIAL_ID]" at bounding box center [113, 139] width 92 height 19
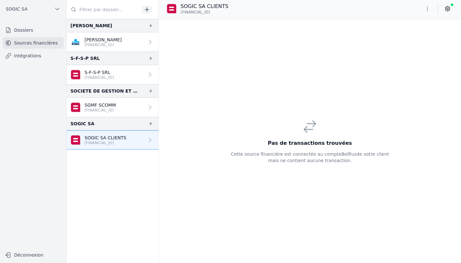
click at [148, 107] on icon at bounding box center [150, 107] width 6 height 6
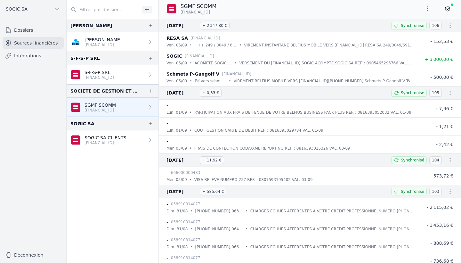
click at [118, 139] on p "SOGIC SA CLIENTS" at bounding box center [106, 138] width 42 height 6
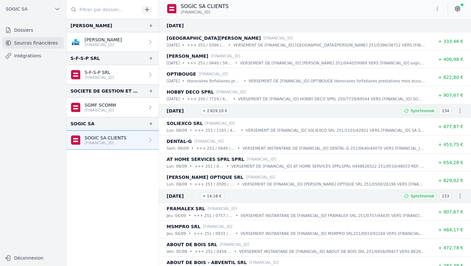
click at [26, 27] on link "Dossiers" at bounding box center [33, 30] width 61 height 12
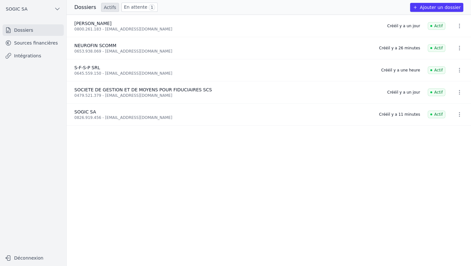
click at [134, 8] on link "En attente 1" at bounding box center [139, 7] width 36 height 9
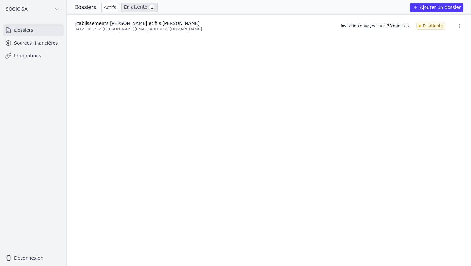
click at [104, 5] on link "Actifs" at bounding box center [110, 7] width 18 height 9
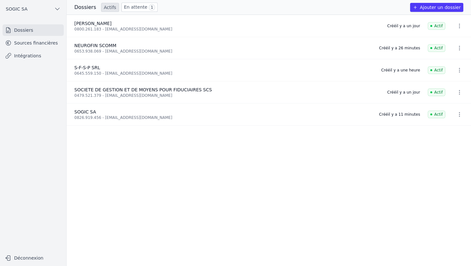
click at [17, 7] on span "SOGIC SA" at bounding box center [17, 9] width 22 height 6
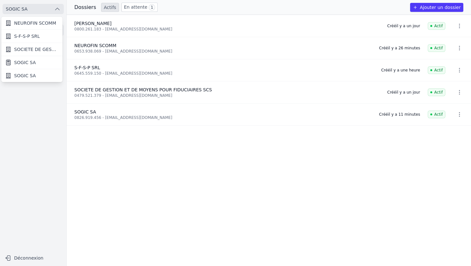
click at [10, 63] on icon at bounding box center [8, 62] width 6 height 6
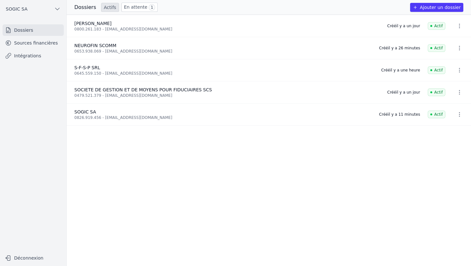
click at [31, 43] on link "Sources financières" at bounding box center [33, 43] width 61 height 12
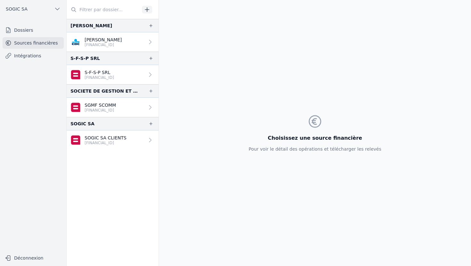
click at [147, 142] on icon at bounding box center [150, 140] width 6 height 6
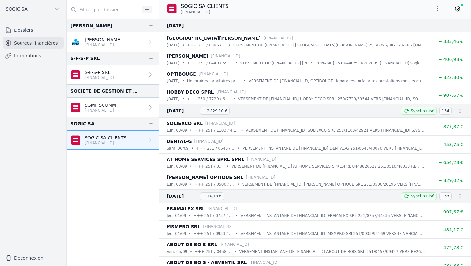
click at [30, 56] on link "Intégrations" at bounding box center [33, 56] width 61 height 12
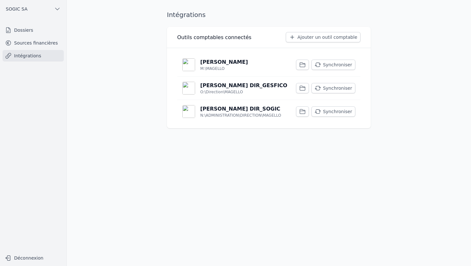
click at [226, 110] on p "[PERSON_NAME] DIR_SOGIC" at bounding box center [240, 109] width 80 height 8
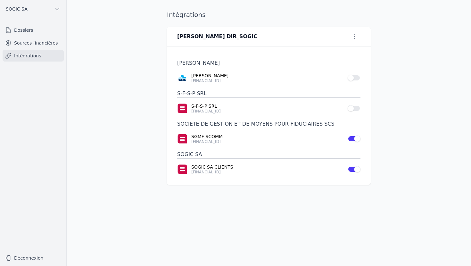
click at [33, 57] on link "Intégrations" at bounding box center [33, 56] width 61 height 12
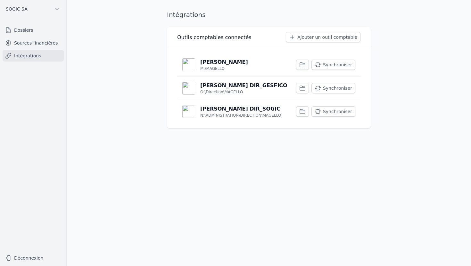
click at [218, 62] on p "[PERSON_NAME]" at bounding box center [224, 62] width 48 height 8
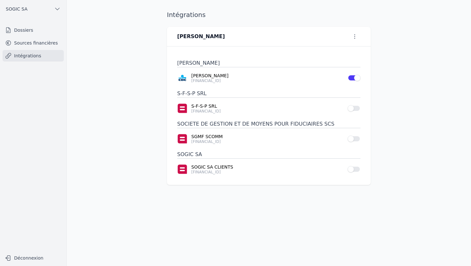
click at [32, 58] on link "Intégrations" at bounding box center [33, 56] width 61 height 12
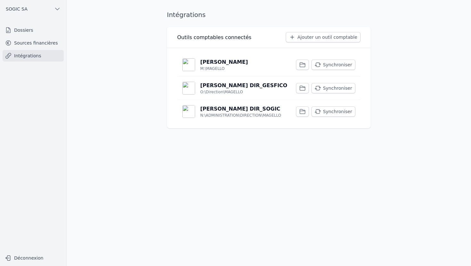
click at [223, 86] on p "[PERSON_NAME] DIR_GESFICO" at bounding box center [243, 86] width 87 height 8
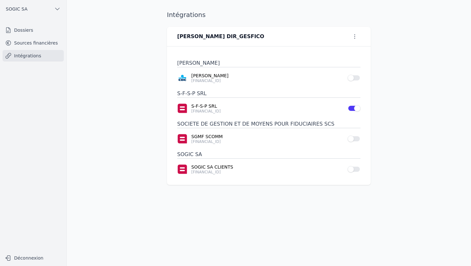
click at [37, 44] on link "Sources financières" at bounding box center [33, 43] width 61 height 12
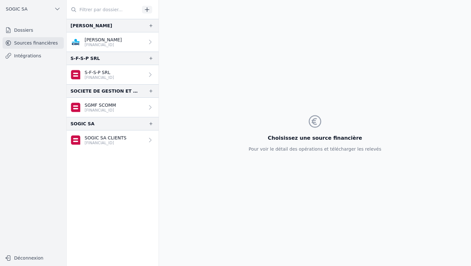
click at [150, 123] on icon "button" at bounding box center [150, 123] width 5 height 5
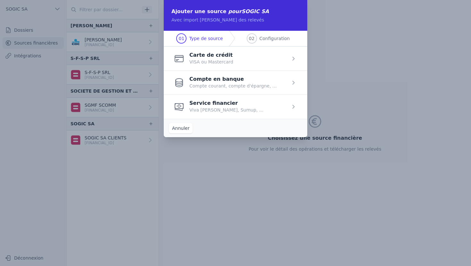
click at [187, 110] on span "button" at bounding box center [236, 107] width 144 height 24
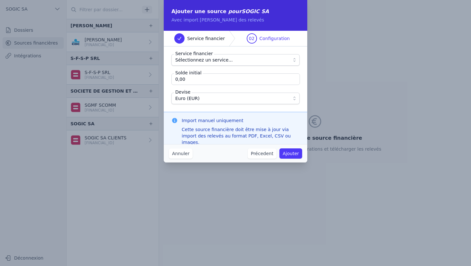
click at [259, 154] on button "Précedent" at bounding box center [262, 153] width 29 height 10
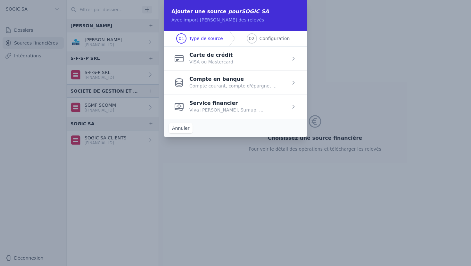
click at [210, 81] on span "button" at bounding box center [236, 82] width 144 height 24
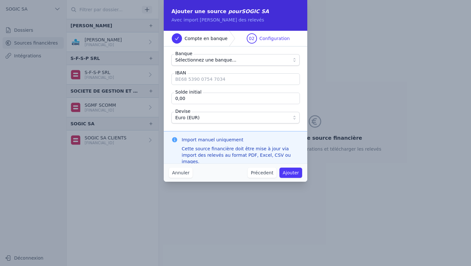
click at [265, 174] on button "Précedent" at bounding box center [262, 173] width 29 height 10
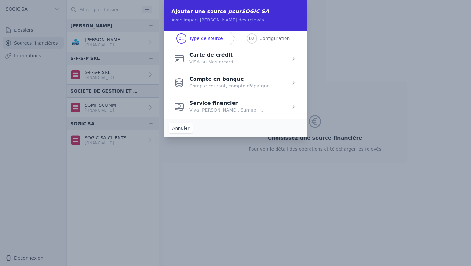
click at [201, 59] on span "button" at bounding box center [236, 58] width 144 height 24
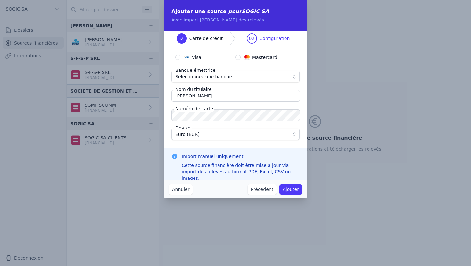
click at [263, 187] on button "Précedent" at bounding box center [262, 189] width 29 height 10
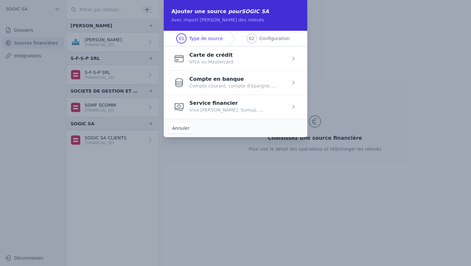
click at [224, 86] on span "button" at bounding box center [236, 82] width 144 height 24
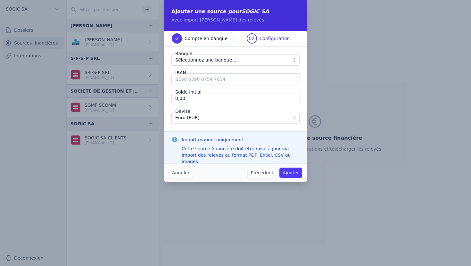
click at [206, 60] on span "Sélectionnez une banque..." at bounding box center [205, 60] width 61 height 8
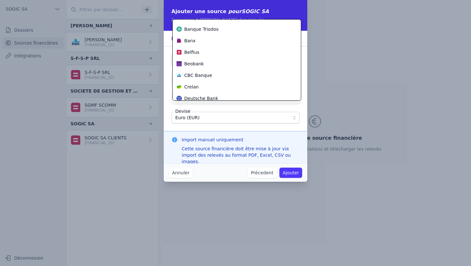
scroll to position [89, 0]
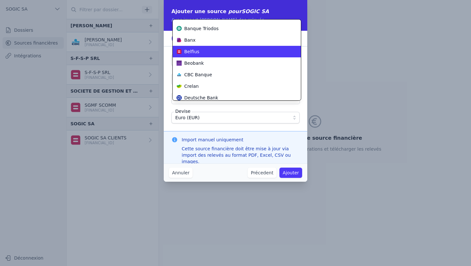
click at [192, 52] on span "Belfius" at bounding box center [191, 51] width 15 height 6
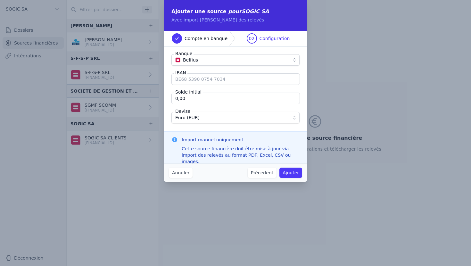
click at [197, 83] on input "IBAN" at bounding box center [235, 79] width 129 height 12
click at [183, 171] on button "Annuler" at bounding box center [181, 173] width 24 height 10
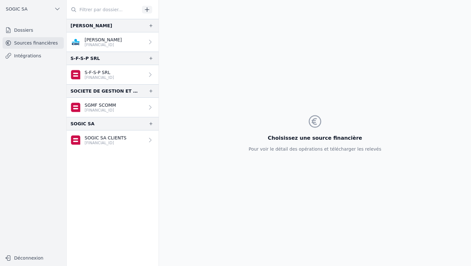
click at [26, 30] on link "Dossiers" at bounding box center [33, 30] width 61 height 12
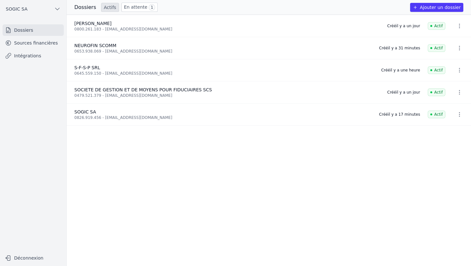
click at [449, 6] on button "Ajouter un dossier" at bounding box center [436, 7] width 53 height 9
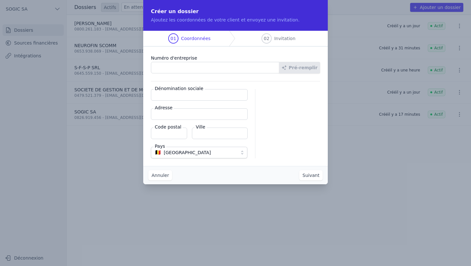
click at [193, 66] on input "Numéro d'entreprise" at bounding box center [215, 68] width 129 height 12
type input "0826.919.456"
click at [302, 66] on button "Pré-remplir" at bounding box center [299, 68] width 41 height 12
type input "SOGIC SA"
type input "Outre-Cour,Battice 101"
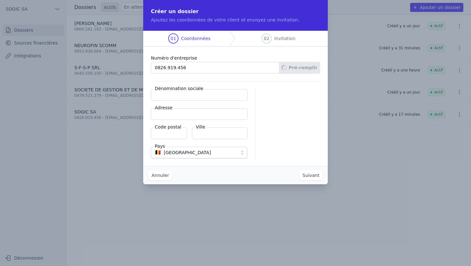
type input "4651"
type input "Herve"
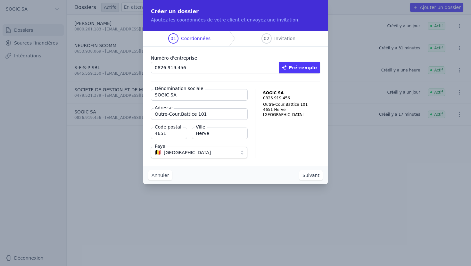
click at [309, 175] on button "Suivant" at bounding box center [310, 175] width 23 height 10
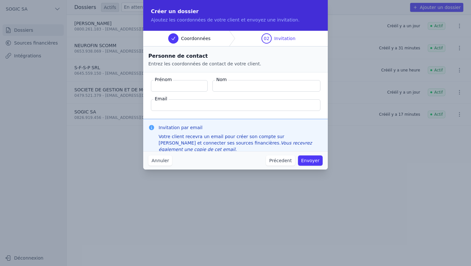
click at [164, 159] on button "Annuler" at bounding box center [160, 160] width 24 height 10
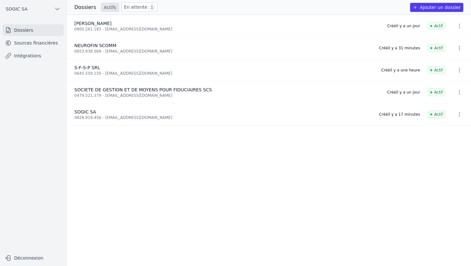
click at [26, 7] on button "SOGIC SA" at bounding box center [33, 9] width 61 height 10
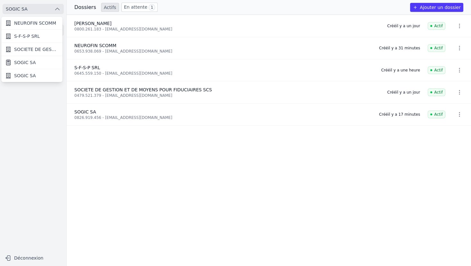
click at [23, 76] on span "SOGIC SA" at bounding box center [25, 75] width 22 height 6
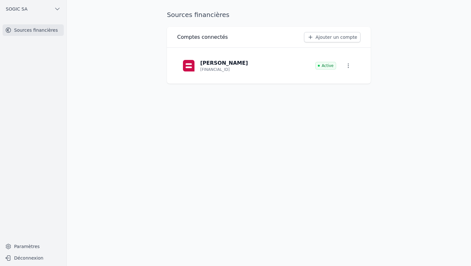
click at [328, 37] on link "Ajouter un compte" at bounding box center [332, 37] width 56 height 10
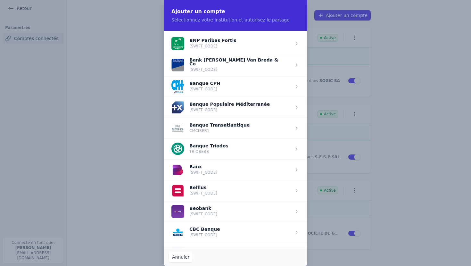
scroll to position [103, 0]
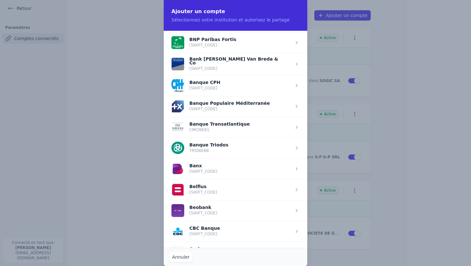
click at [197, 186] on span "button" at bounding box center [236, 189] width 144 height 21
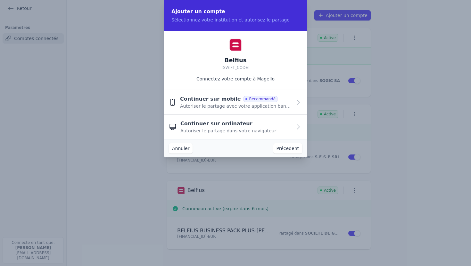
scroll to position [0, 0]
click at [216, 104] on span "Autoriser le partage avec votre application bancaire" at bounding box center [236, 106] width 112 height 6
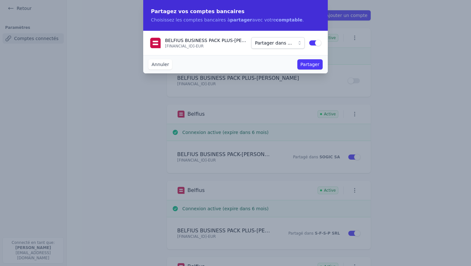
click at [280, 43] on span "Partager dans ..." at bounding box center [273, 43] width 37 height 8
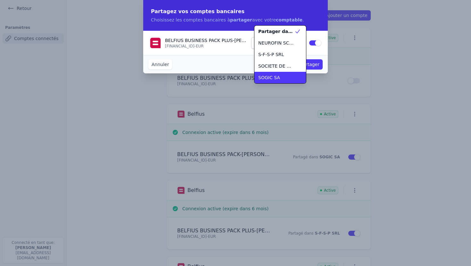
click at [274, 76] on span "SOGIC SA" at bounding box center [269, 77] width 22 height 6
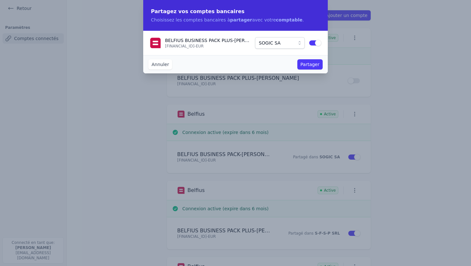
click at [312, 64] on button "Partager" at bounding box center [309, 64] width 25 height 10
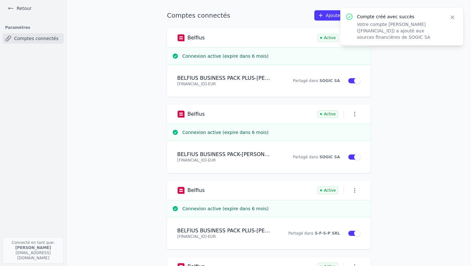
click at [19, 8] on link "Retour" at bounding box center [19, 8] width 29 height 9
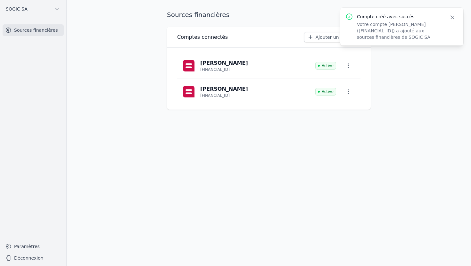
click at [20, 8] on span "SOGIC SA" at bounding box center [17, 9] width 22 height 6
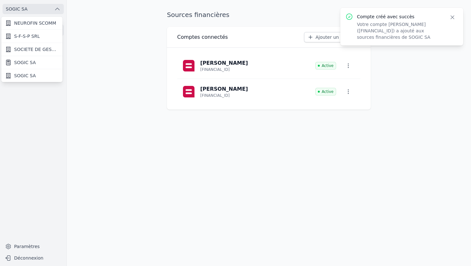
click at [29, 77] on span "SOGIC SA" at bounding box center [25, 75] width 22 height 6
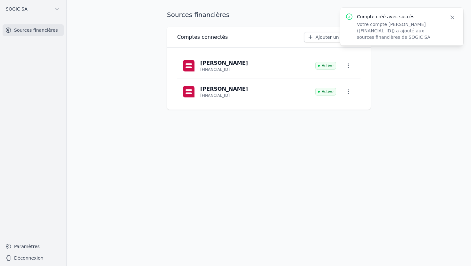
click at [25, 7] on span "SOGIC SA" at bounding box center [17, 9] width 22 height 6
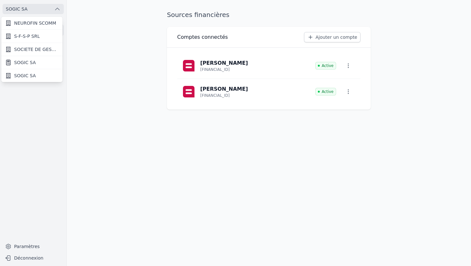
click at [28, 62] on span "SOGIC SA" at bounding box center [25, 62] width 22 height 6
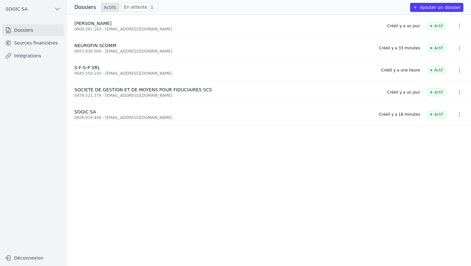
click at [33, 44] on link "Sources financières" at bounding box center [33, 43] width 61 height 12
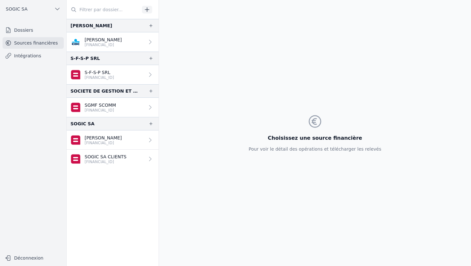
click at [128, 137] on link "Philippe Schmets BE57 0688 9497 1335" at bounding box center [113, 139] width 92 height 19
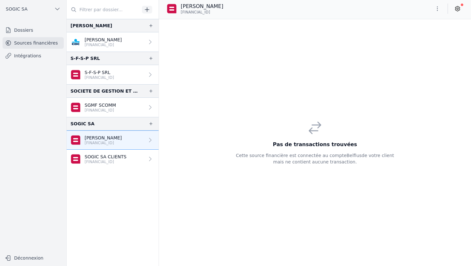
click at [437, 8] on icon "button" at bounding box center [437, 8] width 6 height 6
click at [423, 21] on button "Renommer" at bounding box center [422, 22] width 46 height 12
drag, startPoint x: 225, startPoint y: 8, endPoint x: 179, endPoint y: 8, distance: 45.5
click at [179, 8] on div "Philippe Schmets BE57 0688 9497 1335" at bounding box center [213, 9] width 93 height 13
type input "SOGIC SA"
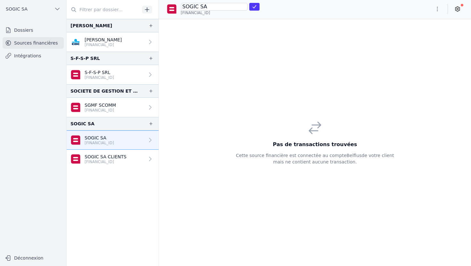
click at [253, 6] on icon "submit" at bounding box center [255, 6] width 4 height 3
click at [24, 57] on link "Intégrations" at bounding box center [33, 56] width 61 height 12
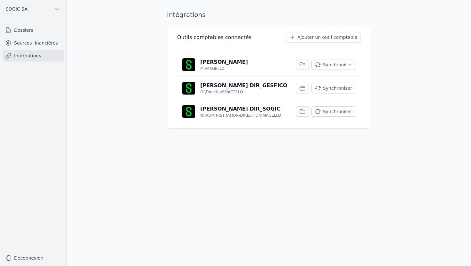
click at [244, 113] on p "N:\ADMINISTRATION\DIRECTION\MAGELLO" at bounding box center [240, 115] width 81 height 5
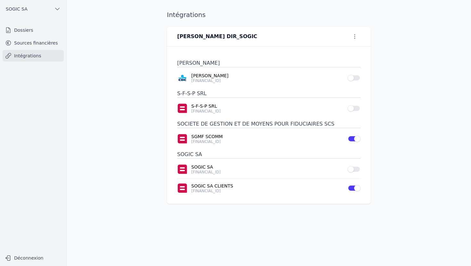
click at [356, 170] on button "Use setting" at bounding box center [354, 169] width 13 height 6
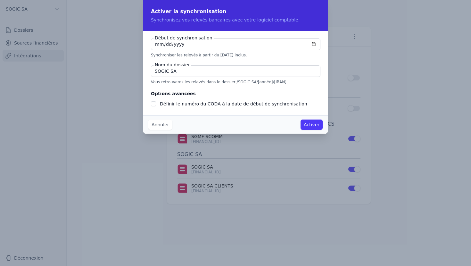
type input "2025-09-02"
checkbox input "false"
type input "2025-09-28"
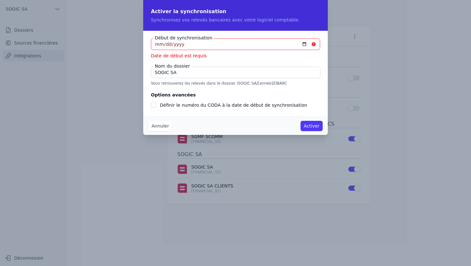
type input "2025-08-28"
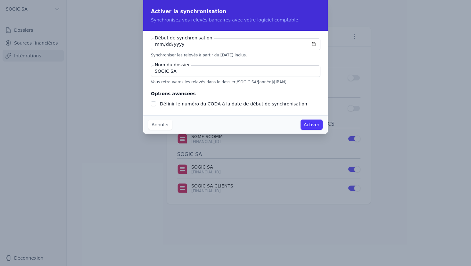
click at [312, 125] on button "Activer" at bounding box center [312, 125] width 22 height 10
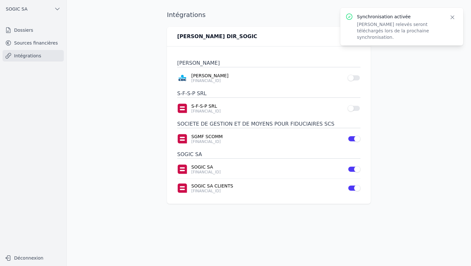
click at [27, 42] on link "Sources financières" at bounding box center [33, 43] width 61 height 12
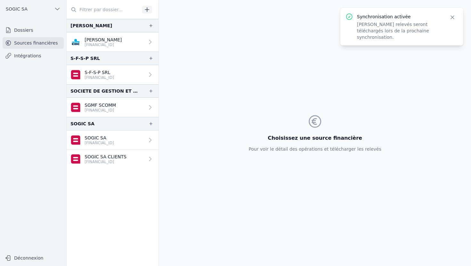
click at [28, 56] on link "Intégrations" at bounding box center [33, 56] width 61 height 12
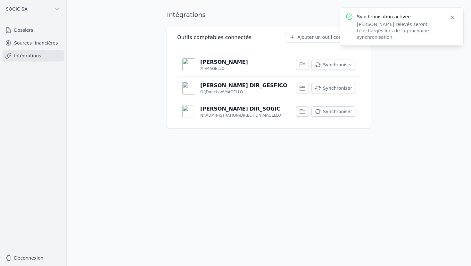
click at [336, 112] on button "Synchroniser" at bounding box center [333, 111] width 44 height 10
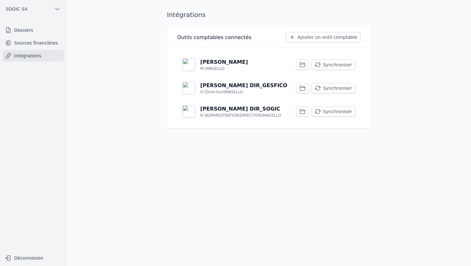
click at [240, 110] on p "[PERSON_NAME] DIR_SOGIC" at bounding box center [240, 109] width 80 height 8
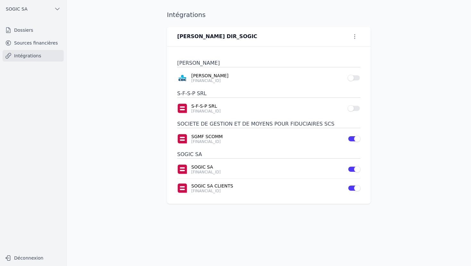
click at [29, 44] on link "Sources financières" at bounding box center [33, 43] width 61 height 12
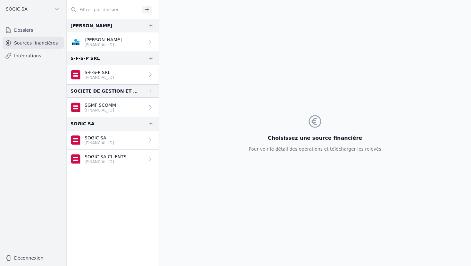
click at [26, 30] on link "Dossiers" at bounding box center [33, 30] width 61 height 12
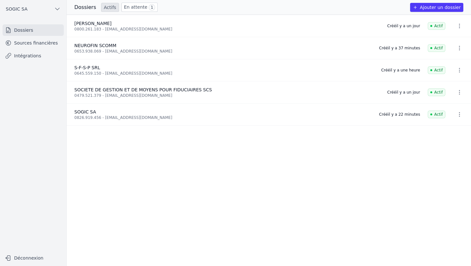
click at [57, 9] on icon "button" at bounding box center [57, 9] width 4 height 2
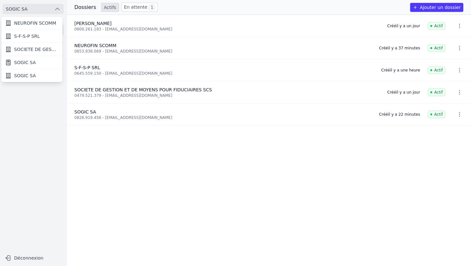
click at [25, 76] on span "SOGIC SA" at bounding box center [25, 75] width 22 height 6
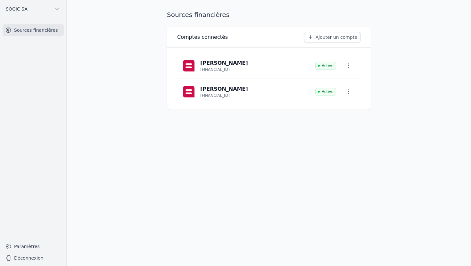
click at [349, 92] on icon "button" at bounding box center [348, 91] width 1 height 4
click at [349, 65] on div at bounding box center [235, 133] width 471 height 266
click at [55, 10] on icon "button" at bounding box center [57, 9] width 6 height 6
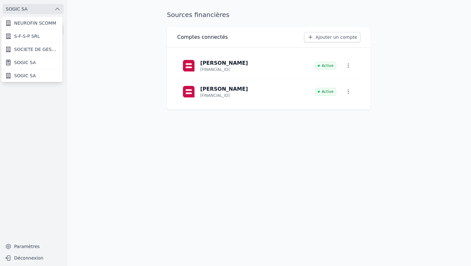
click at [32, 62] on span "SOGIC SA" at bounding box center [25, 62] width 22 height 6
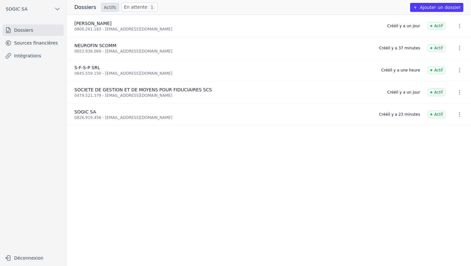
click at [34, 43] on link "Sources financières" at bounding box center [33, 43] width 61 height 12
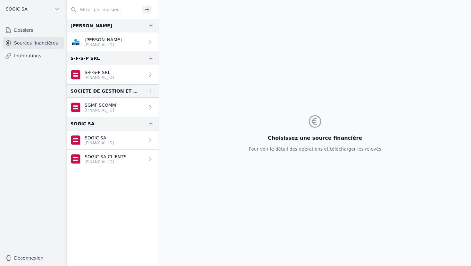
click at [36, 57] on link "Intégrations" at bounding box center [33, 56] width 61 height 12
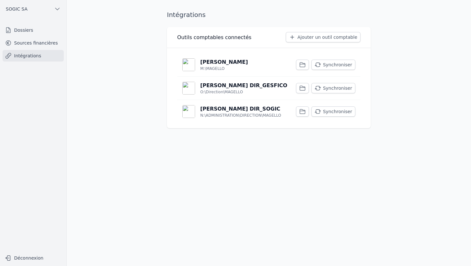
click at [217, 88] on p "[PERSON_NAME] DIR_GESFICO" at bounding box center [243, 86] width 87 height 8
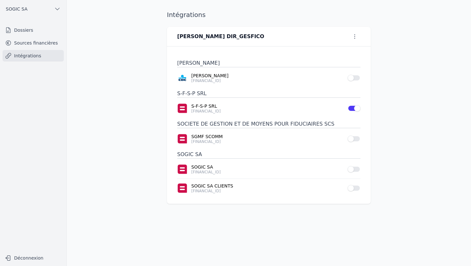
click at [30, 44] on link "Sources financières" at bounding box center [33, 43] width 61 height 12
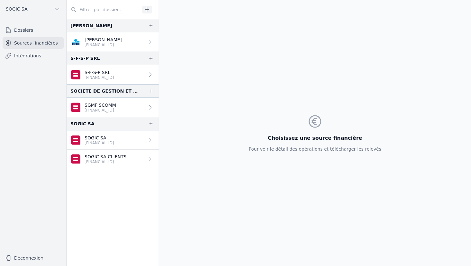
click at [29, 32] on link "Dossiers" at bounding box center [33, 30] width 61 height 12
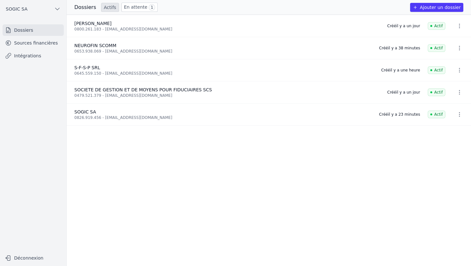
click at [459, 92] on icon "button" at bounding box center [459, 92] width 6 height 6
click at [39, 8] on div at bounding box center [235, 133] width 471 height 266
click at [18, 10] on span "SOGIC SA" at bounding box center [17, 9] width 22 height 6
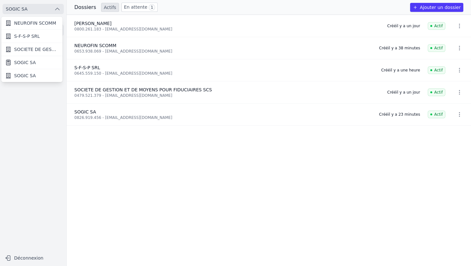
click at [33, 48] on span "SOCIETE DE GESTION ET DE MOYENS POUR FIDUCIAIRES SCS" at bounding box center [36, 49] width 45 height 6
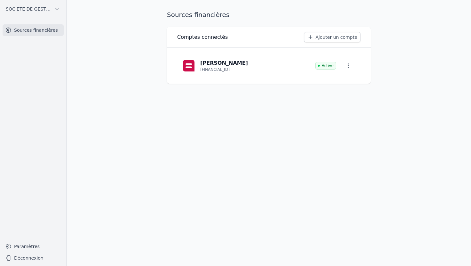
click at [20, 248] on link "Paramètres" at bounding box center [33, 246] width 61 height 10
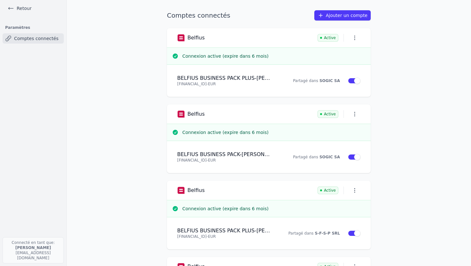
click at [353, 39] on icon "button" at bounding box center [355, 38] width 6 height 6
click at [407, 40] on div at bounding box center [235, 133] width 471 height 266
click at [18, 8] on link "Retour" at bounding box center [19, 8] width 29 height 9
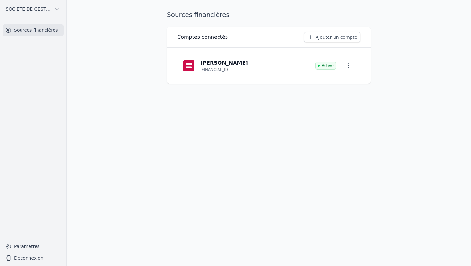
click at [22, 10] on span "SOCIETE DE GESTION ET DE MOYENS POUR FIDUCIAIRES SCS" at bounding box center [29, 9] width 46 height 6
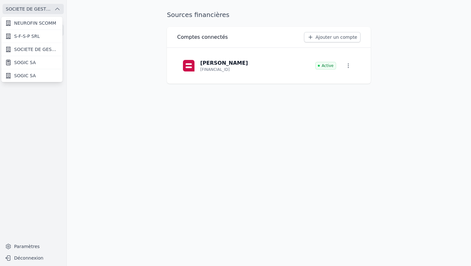
click at [23, 61] on span "SOGIC SA" at bounding box center [25, 62] width 22 height 6
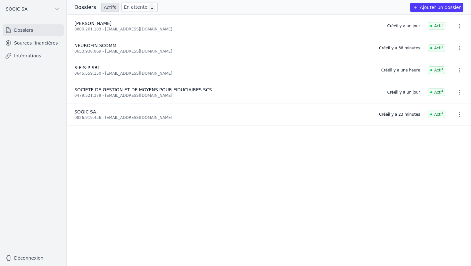
click at [40, 44] on link "Sources financières" at bounding box center [33, 43] width 61 height 12
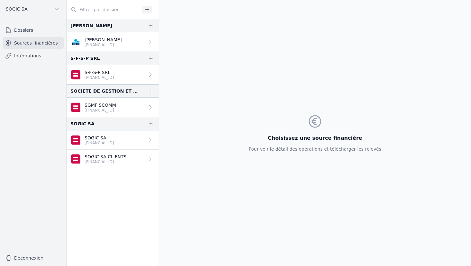
click at [29, 55] on link "Intégrations" at bounding box center [33, 56] width 61 height 12
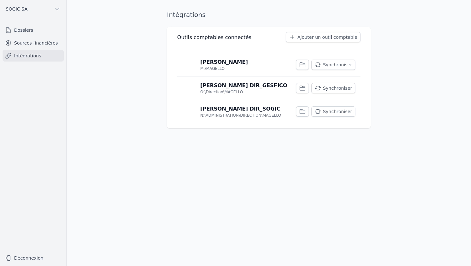
click at [34, 44] on link "Sources financières" at bounding box center [33, 43] width 61 height 12
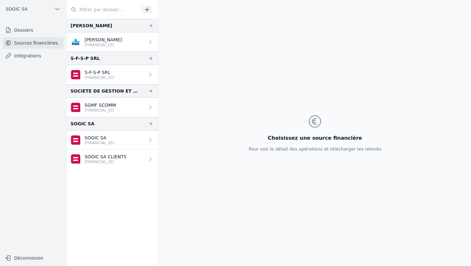
click at [110, 157] on p "SOGIC SA CLIENTS" at bounding box center [106, 156] width 42 height 6
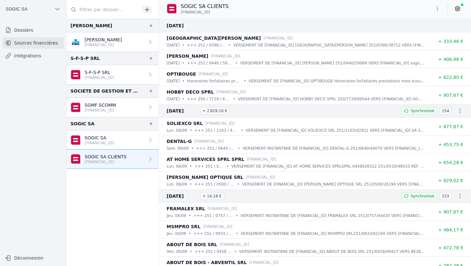
click at [106, 139] on p "SOGIC SA" at bounding box center [99, 138] width 29 height 6
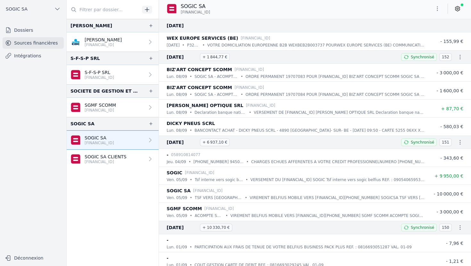
click at [110, 160] on p "[FINANCIAL_ID]" at bounding box center [106, 161] width 42 height 5
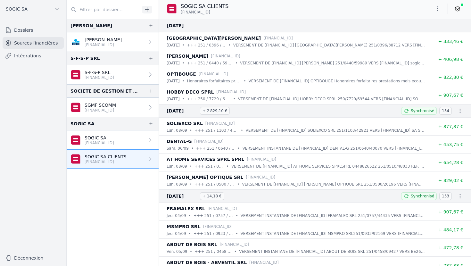
click at [98, 106] on p "SGMF SCOMM" at bounding box center [100, 105] width 31 height 6
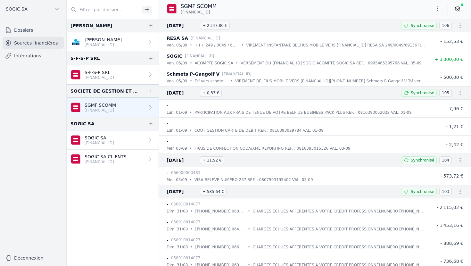
click at [114, 71] on p "S-F-S-P SRL" at bounding box center [99, 72] width 29 height 6
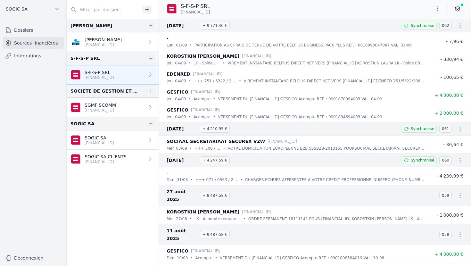
click at [109, 43] on p "[FINANCIAL_ID]" at bounding box center [103, 44] width 37 height 5
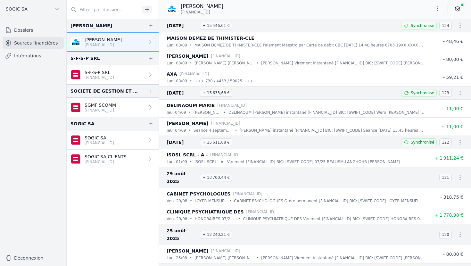
click at [24, 44] on link "Sources financières" at bounding box center [33, 43] width 61 height 12
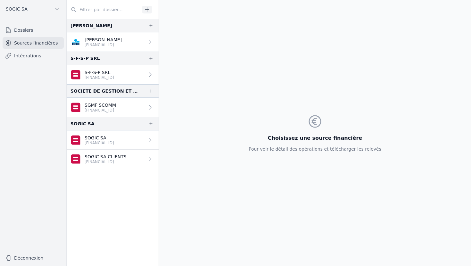
click at [30, 42] on link "Sources financières" at bounding box center [33, 43] width 61 height 12
click at [28, 57] on link "Intégrations" at bounding box center [33, 56] width 61 height 12
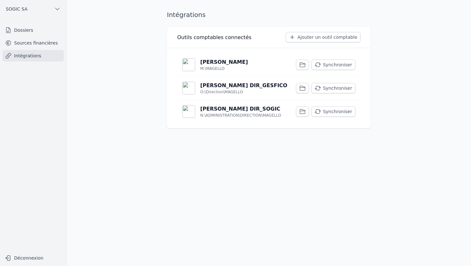
click at [31, 40] on link "Sources financières" at bounding box center [33, 43] width 61 height 12
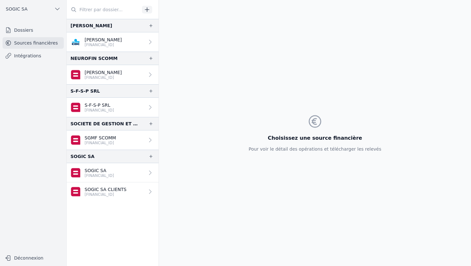
click at [148, 73] on icon at bounding box center [150, 74] width 6 height 6
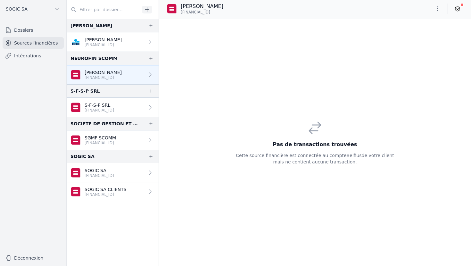
click at [437, 9] on icon "button" at bounding box center [437, 8] width 6 height 6
click at [414, 22] on button "Renommer" at bounding box center [422, 22] width 46 height 12
drag, startPoint x: 221, startPoint y: 6, endPoint x: 166, endPoint y: 7, distance: 55.8
click at [166, 7] on div "Valérie Gangolf BE84 0689 0561 4659" at bounding box center [315, 9] width 312 height 13
type input "NEUROFIN SCOMM"
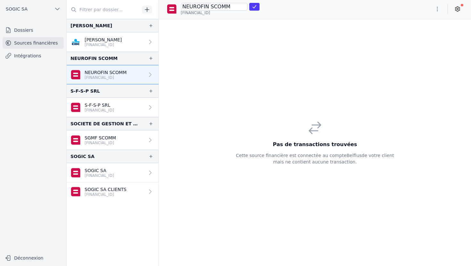
click at [254, 8] on icon "submit" at bounding box center [254, 6] width 5 height 5
click at [31, 55] on link "Intégrations" at bounding box center [33, 56] width 61 height 12
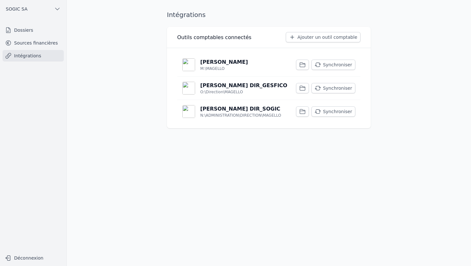
click at [230, 112] on p "[PERSON_NAME] DIR_SOGIC" at bounding box center [240, 109] width 80 height 8
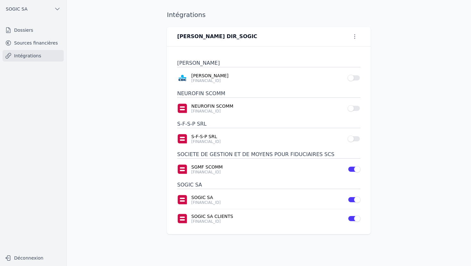
click at [358, 109] on button "Use setting" at bounding box center [354, 108] width 13 height 6
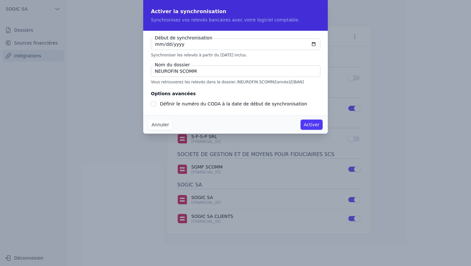
click at [159, 44] on input "2025-09-09" at bounding box center [236, 44] width 170 height 12
type input "2025-09-01"
checkbox input "false"
type input "2025-09-11"
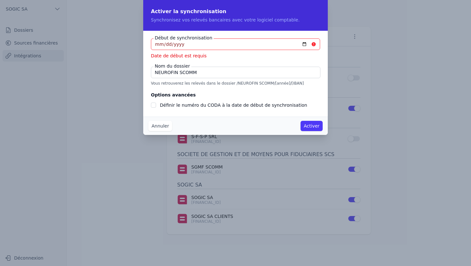
type input "2025-07-11"
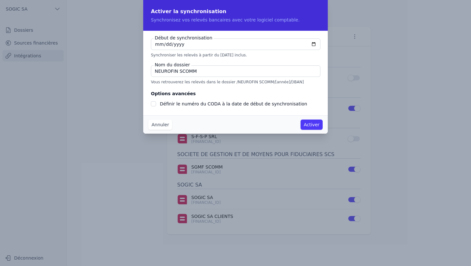
click at [312, 125] on button "Activer" at bounding box center [312, 125] width 22 height 10
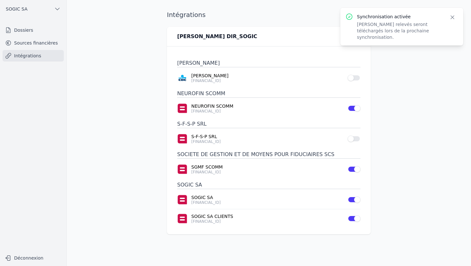
click at [34, 57] on link "Intégrations" at bounding box center [33, 56] width 61 height 12
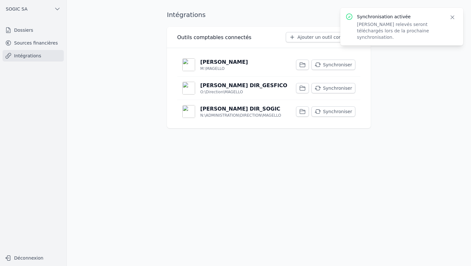
click at [340, 110] on button "Synchroniser" at bounding box center [333, 111] width 44 height 10
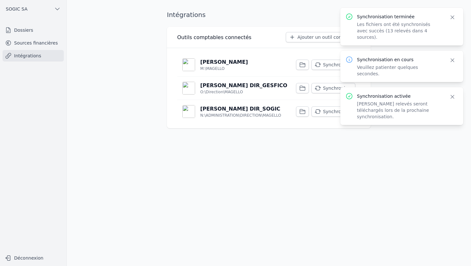
click at [222, 113] on p "N:\ADMINISTRATION\DIRECTION\MAGELLO" at bounding box center [240, 115] width 81 height 5
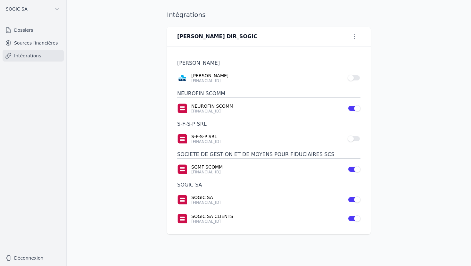
click at [36, 42] on link "Sources financières" at bounding box center [33, 43] width 61 height 12
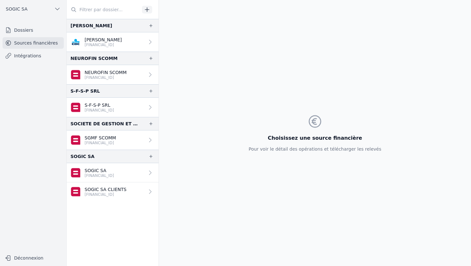
click at [22, 55] on link "Intégrations" at bounding box center [33, 56] width 61 height 12
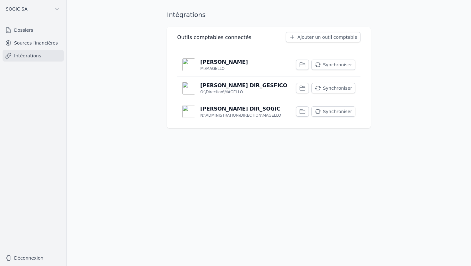
click at [230, 112] on p "[PERSON_NAME] DIR_SOGIC" at bounding box center [240, 109] width 80 height 8
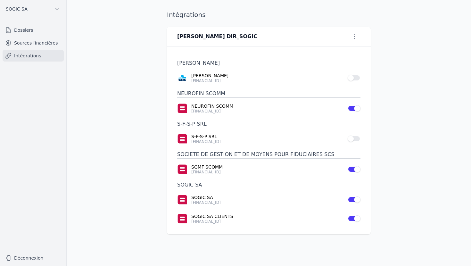
click at [31, 43] on link "Sources financières" at bounding box center [33, 43] width 61 height 12
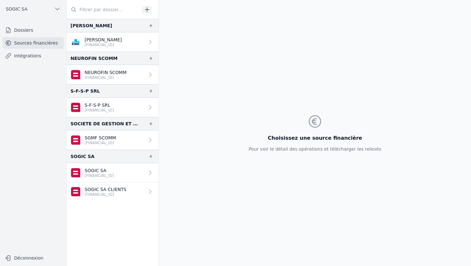
click at [21, 51] on link "Intégrations" at bounding box center [33, 56] width 61 height 12
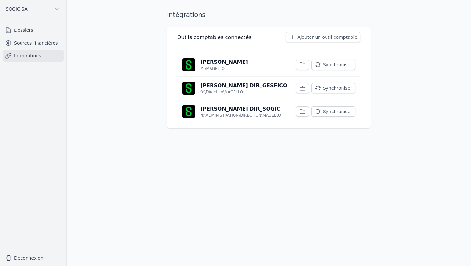
click at [215, 88] on p "[PERSON_NAME] DIR_GESFICO" at bounding box center [243, 86] width 87 height 8
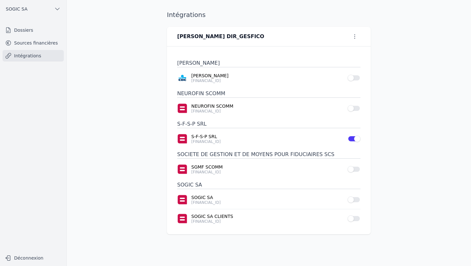
click at [35, 43] on link "Sources financières" at bounding box center [33, 43] width 61 height 12
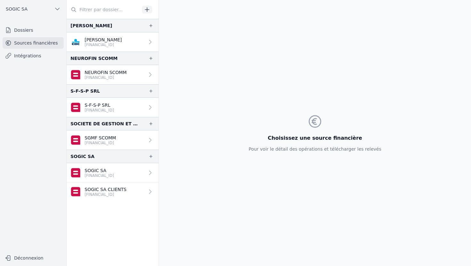
click at [28, 56] on link "Intégrations" at bounding box center [33, 56] width 61 height 12
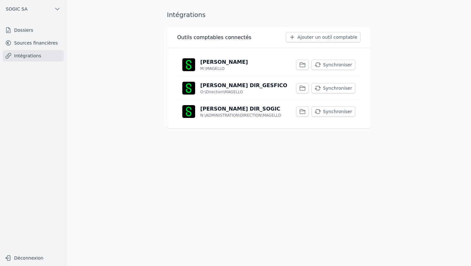
click at [217, 64] on p "[PERSON_NAME]" at bounding box center [224, 62] width 48 height 8
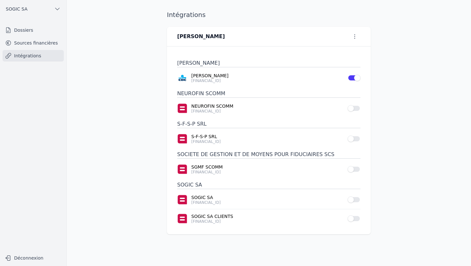
click at [29, 44] on link "Sources financières" at bounding box center [33, 43] width 61 height 12
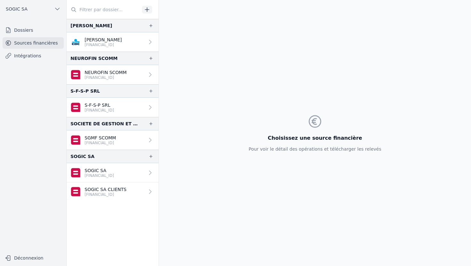
click at [25, 32] on link "Dossiers" at bounding box center [33, 30] width 61 height 12
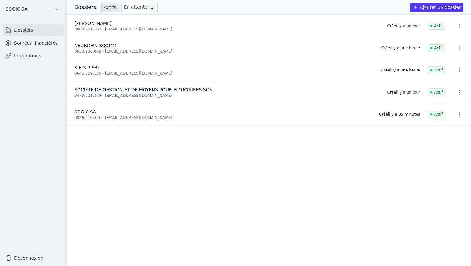
click at [27, 57] on link "Intégrations" at bounding box center [33, 56] width 61 height 12
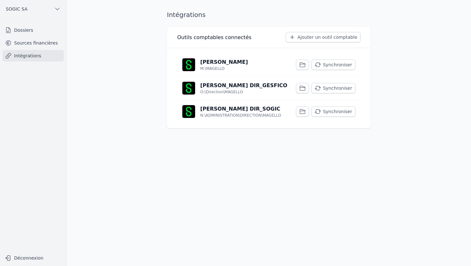
click at [27, 32] on link "Dossiers" at bounding box center [33, 30] width 61 height 12
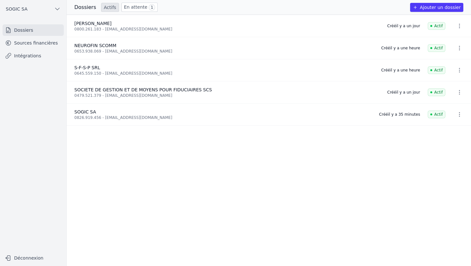
click at [22, 9] on span "SOGIC SA" at bounding box center [17, 9] width 22 height 6
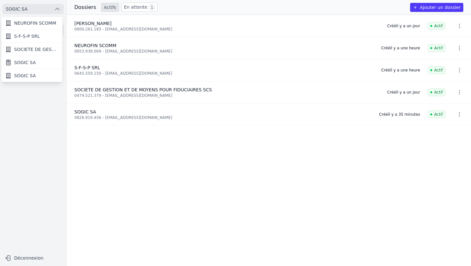
click at [30, 23] on span "NEUROFIN SCOMM" at bounding box center [35, 23] width 42 height 6
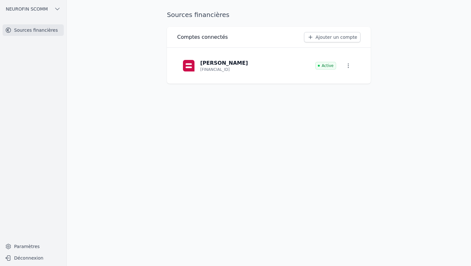
click at [29, 30] on link "Sources financières" at bounding box center [33, 30] width 61 height 12
click at [29, 8] on span "NEUROFIN SCOMM" at bounding box center [27, 9] width 42 height 6
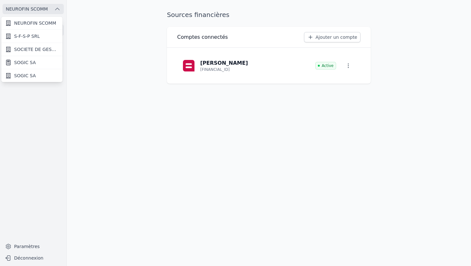
click at [22, 64] on span "SOGIC SA" at bounding box center [25, 62] width 22 height 6
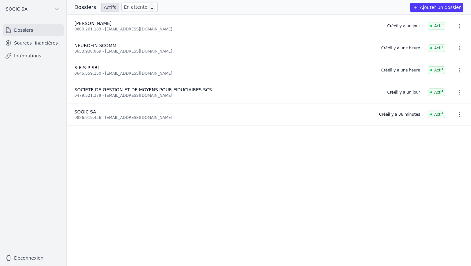
click at [36, 45] on link "Sources financières" at bounding box center [33, 43] width 61 height 12
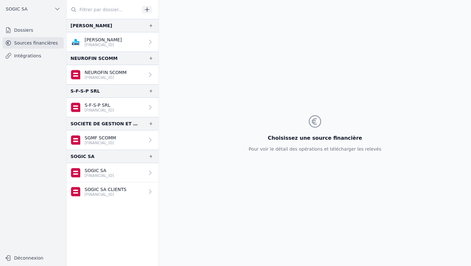
click at [94, 11] on input "text" at bounding box center [103, 10] width 73 height 12
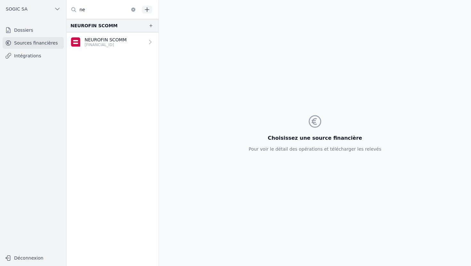
type input "n"
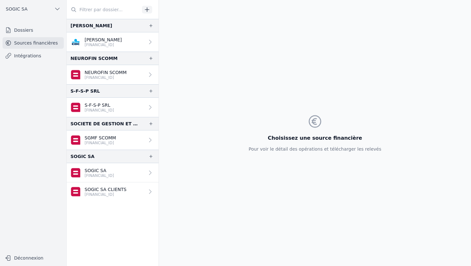
click at [22, 57] on link "Intégrations" at bounding box center [33, 56] width 61 height 12
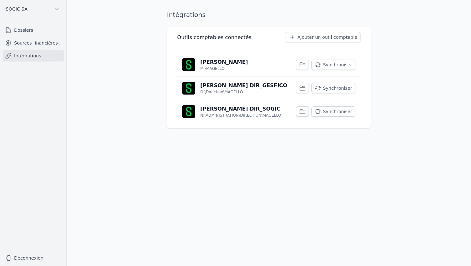
click at [19, 42] on link "Sources financières" at bounding box center [33, 43] width 61 height 12
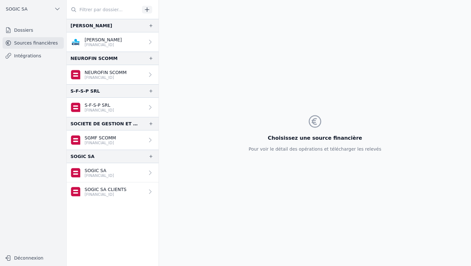
click link "Intégrations"
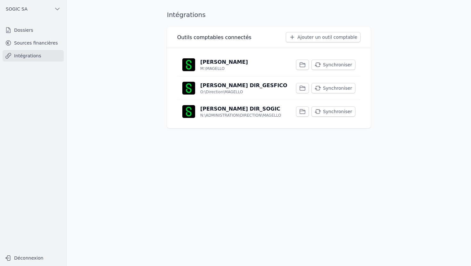
click p "[PERSON_NAME] DIR_GESFICO"
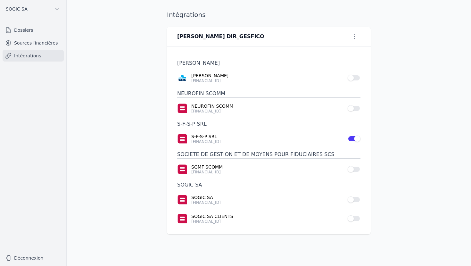
click link "Sources financières"
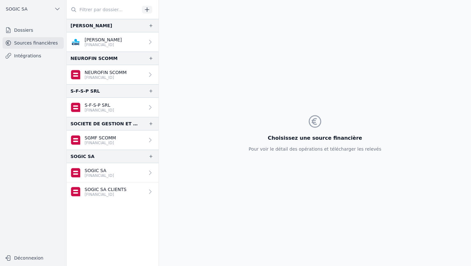
click link "Intégrations"
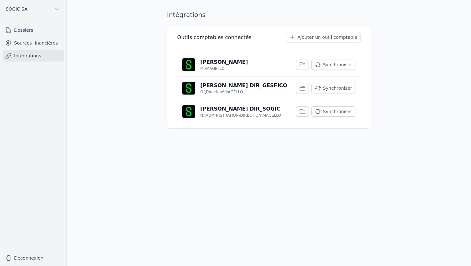
click img
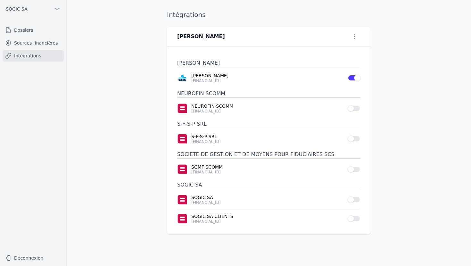
click link "Dossiers"
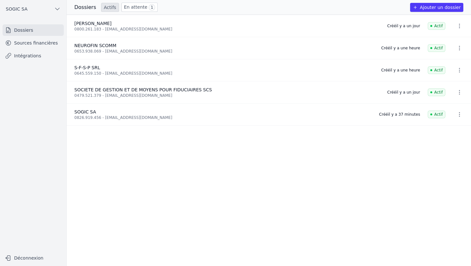
click link "En attente 1"
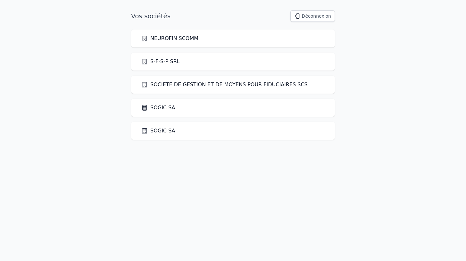
click at [154, 106] on link "SOGIC SA" at bounding box center [158, 108] width 34 height 8
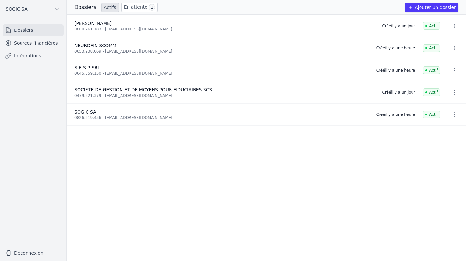
click at [29, 43] on link "Sources financières" at bounding box center [33, 43] width 61 height 12
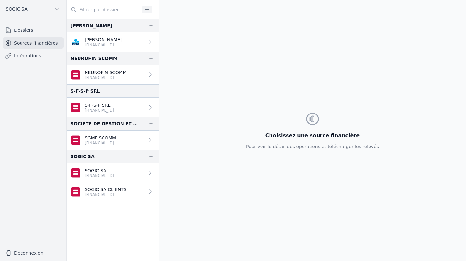
click at [31, 57] on link "Intégrations" at bounding box center [33, 56] width 61 height 12
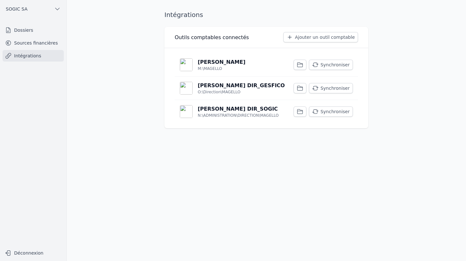
click at [334, 113] on button "Synchroniser" at bounding box center [331, 111] width 44 height 10
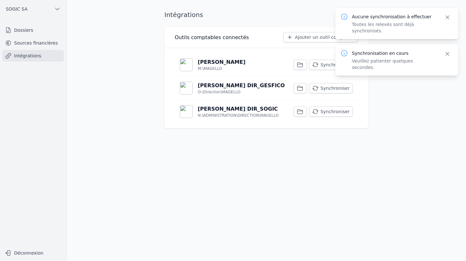
click at [227, 111] on p "[PERSON_NAME] DIR_SOGIC" at bounding box center [238, 109] width 80 height 8
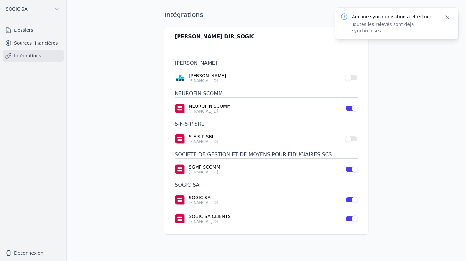
click at [30, 55] on link "Intégrations" at bounding box center [33, 56] width 61 height 12
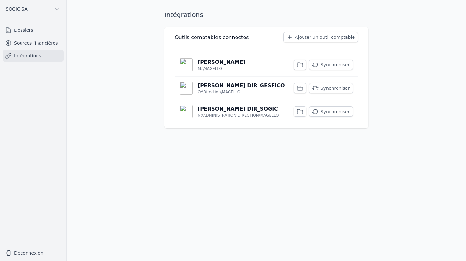
click at [219, 87] on p "[PERSON_NAME] DIR_GESFICO" at bounding box center [241, 86] width 87 height 8
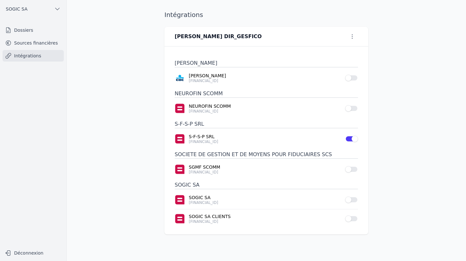
click at [23, 42] on link "Sources financières" at bounding box center [33, 43] width 61 height 12
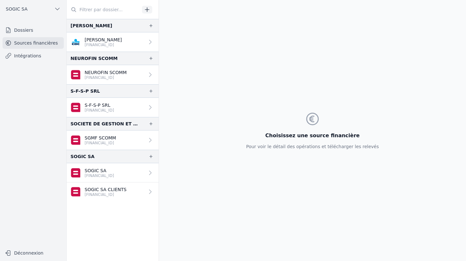
click at [98, 171] on p "SOGIC SA" at bounding box center [99, 170] width 29 height 6
